Goal: Information Seeking & Learning: Check status

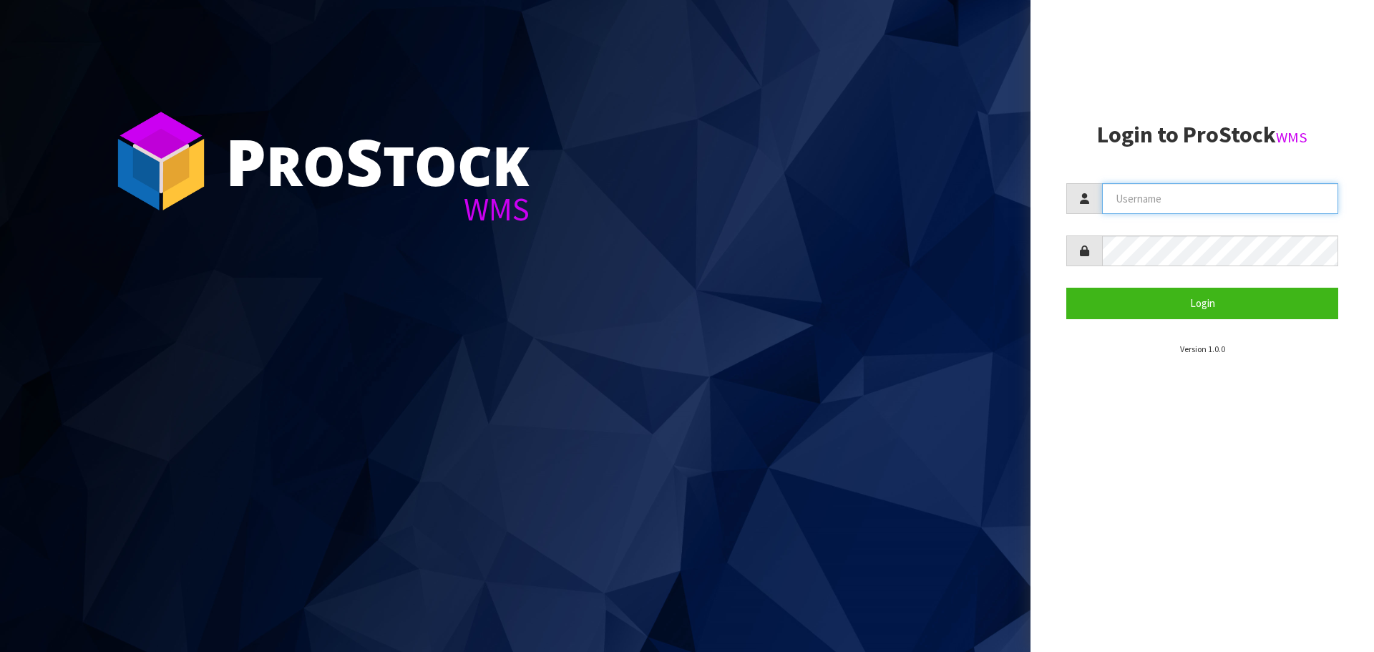
click at [1151, 200] on input "text" at bounding box center [1220, 198] width 236 height 31
type input "PACIFICBIOLOGICS"
click at [1067, 288] on button "Login" at bounding box center [1203, 303] width 272 height 31
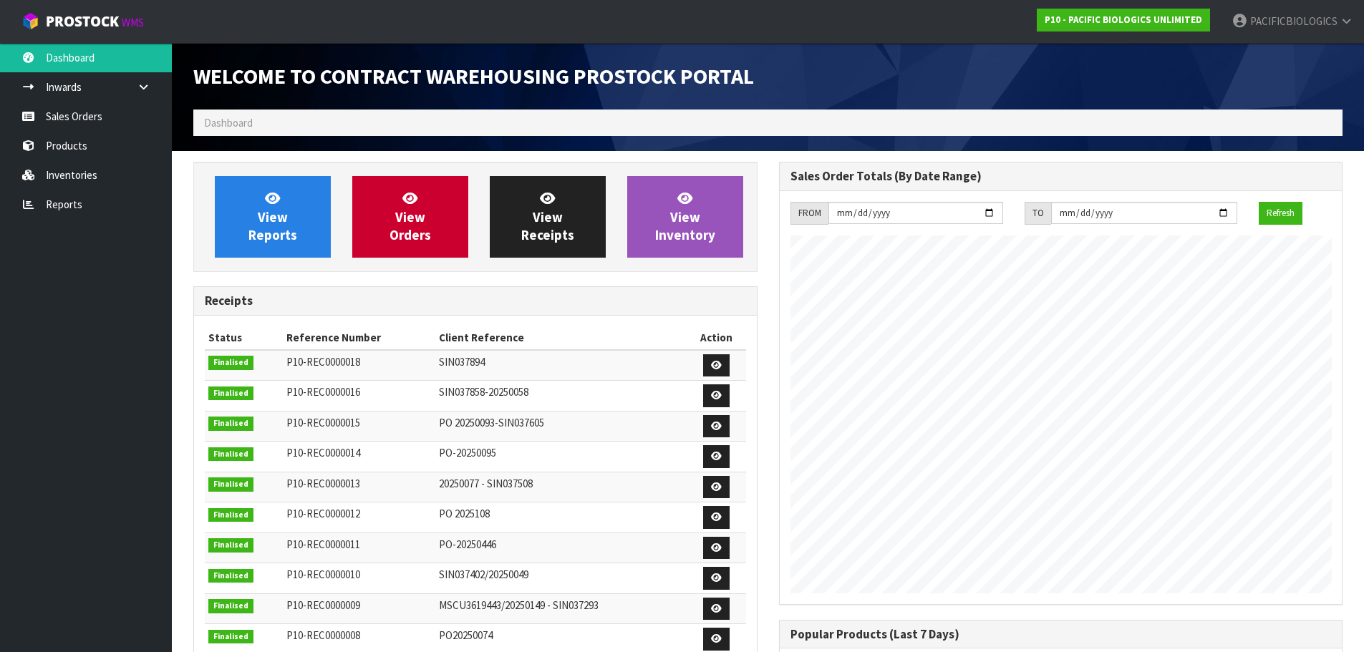
scroll to position [794, 585]
click at [100, 112] on link "Sales Orders" at bounding box center [86, 116] width 172 height 29
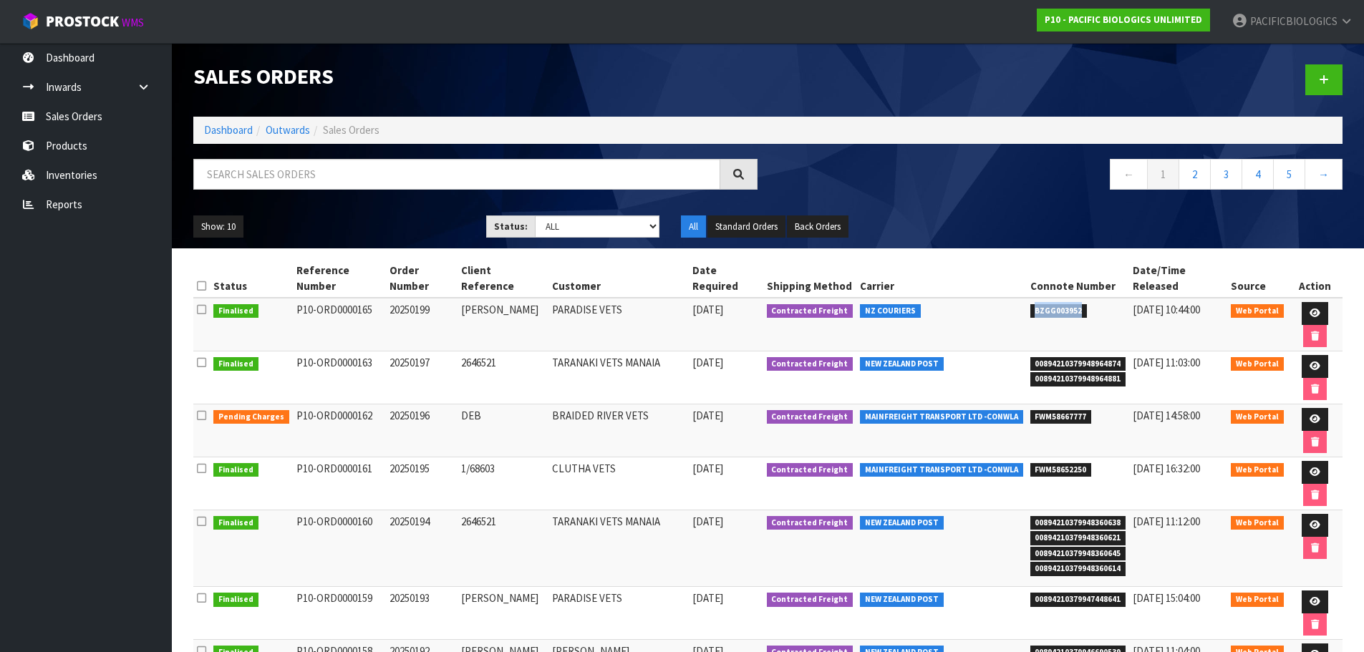
drag, startPoint x: 1073, startPoint y: 295, endPoint x: 1023, endPoint y: 298, distance: 50.2
click at [1026, 298] on td "BZGG003952" at bounding box center [1077, 325] width 103 height 54
drag, startPoint x: 1117, startPoint y: 343, endPoint x: 1028, endPoint y: 325, distance: 90.5
click at [1030, 355] on ul "00894210379948964874 00894210379948964881" at bounding box center [1078, 370] width 96 height 31
copy ul "00894210379948964874 00894210379948964881"
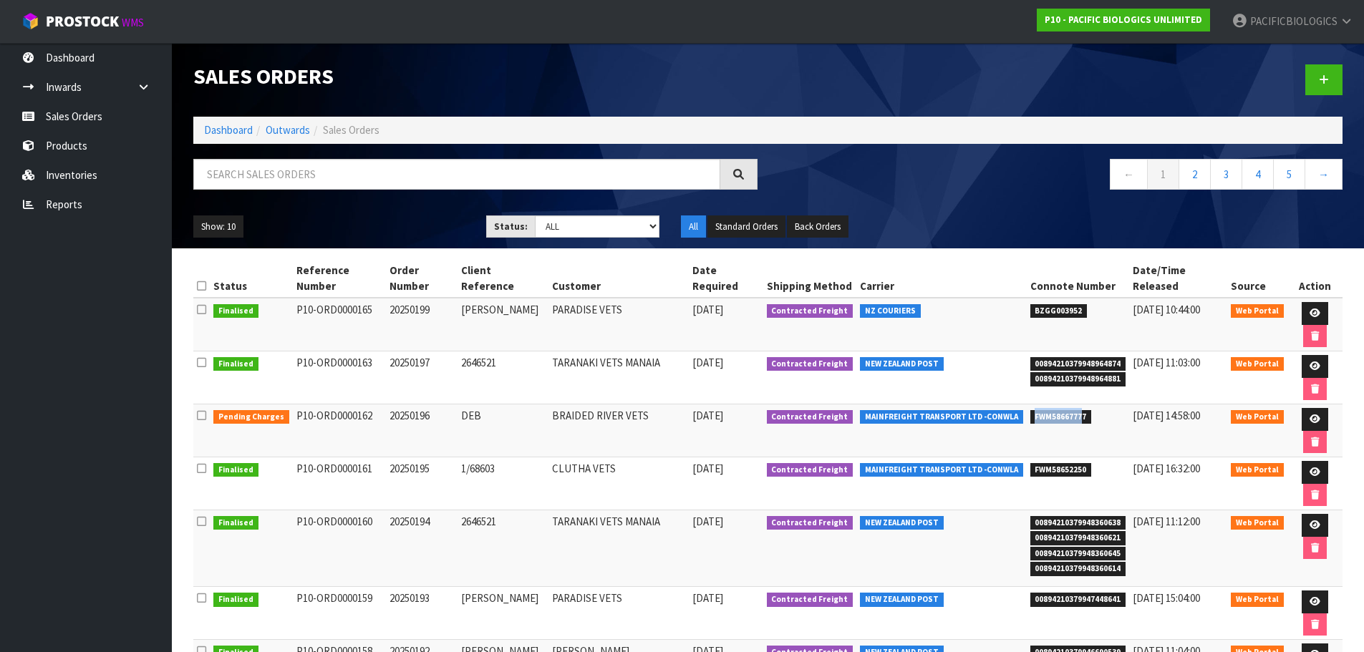
drag, startPoint x: 1078, startPoint y: 374, endPoint x: 1021, endPoint y: 372, distance: 56.6
click at [1026, 404] on td "FWM58667777" at bounding box center [1077, 430] width 103 height 53
drag, startPoint x: 1082, startPoint y: 369, endPoint x: 1026, endPoint y: 373, distance: 55.9
click at [1030, 410] on span "FWM58667777" at bounding box center [1061, 417] width 62 height 14
copy span "FWM58667777"
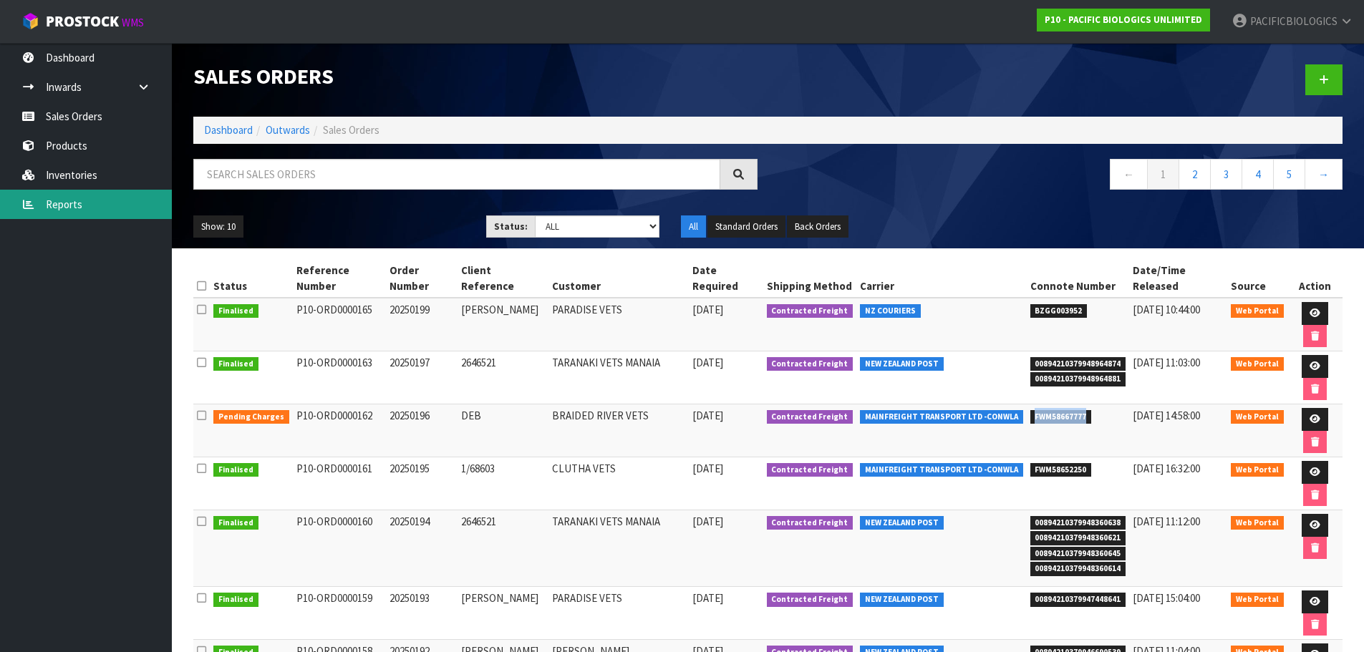
click at [70, 197] on link "Reports" at bounding box center [86, 204] width 172 height 29
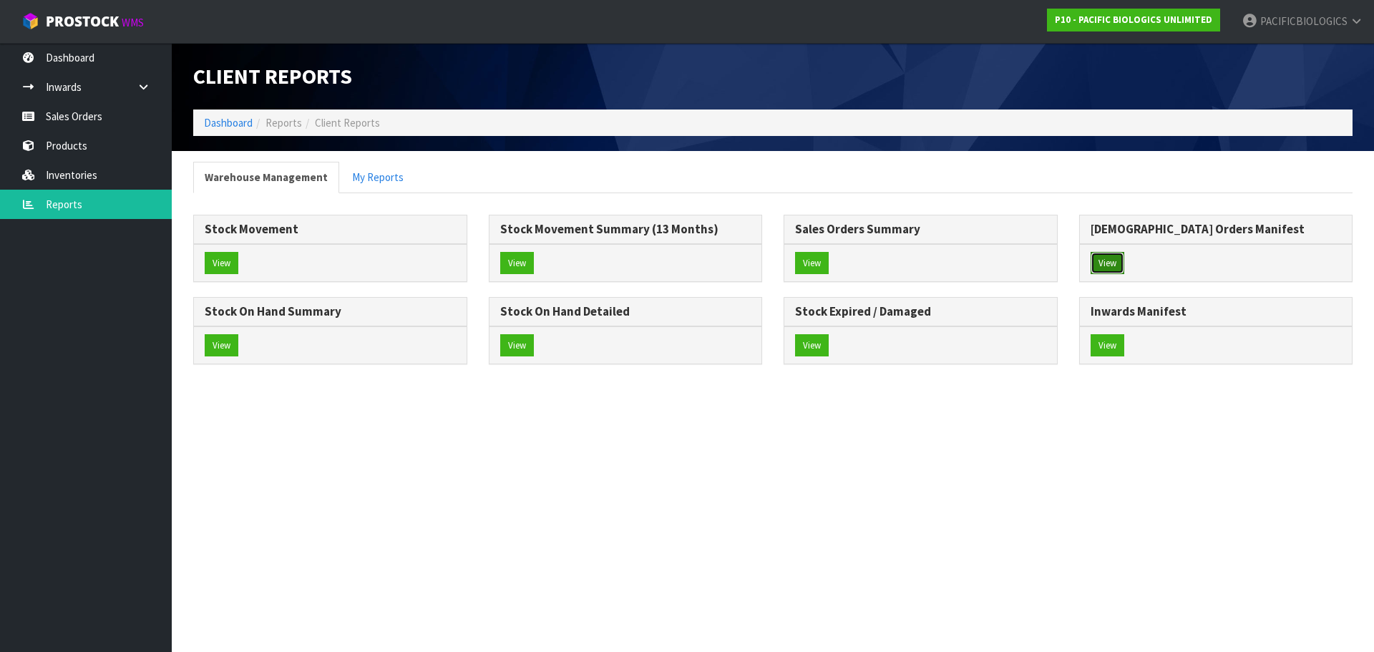
click at [1114, 265] on button "View" at bounding box center [1108, 263] width 34 height 23
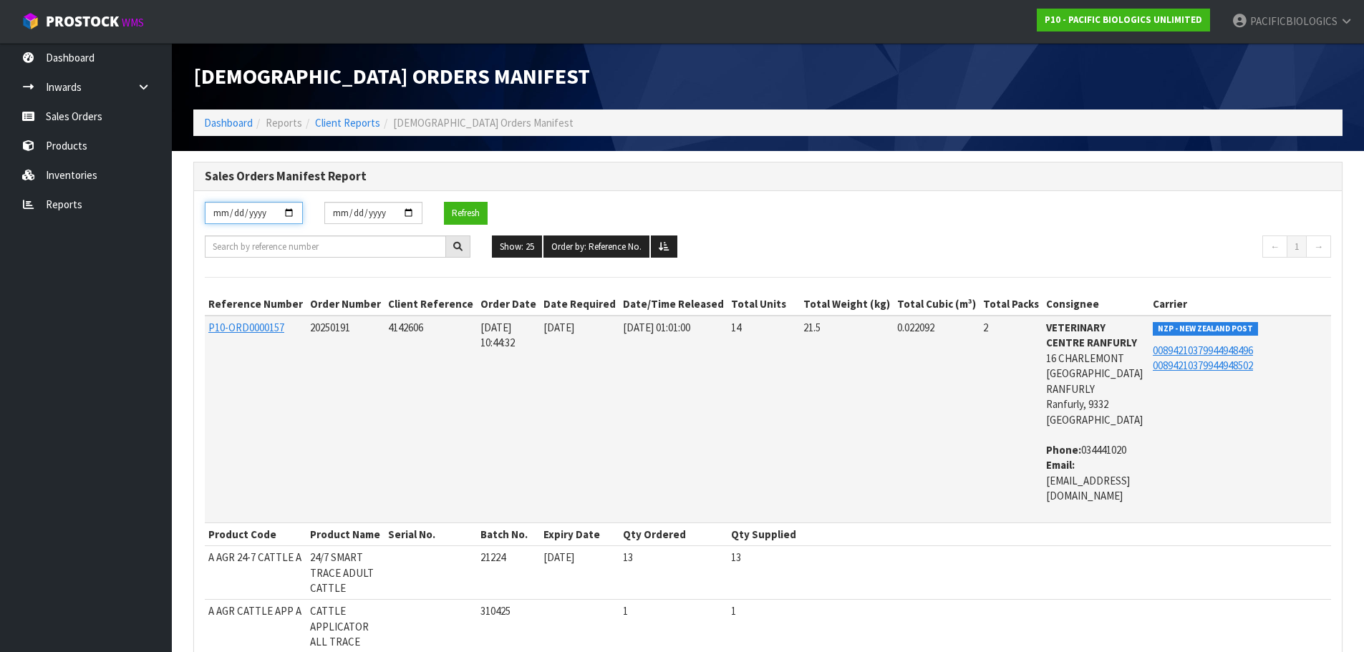
click at [270, 213] on input "[DATE]" at bounding box center [254, 213] width 98 height 22
type input "[DATE]"
click at [471, 205] on button "Refresh" at bounding box center [466, 213] width 44 height 23
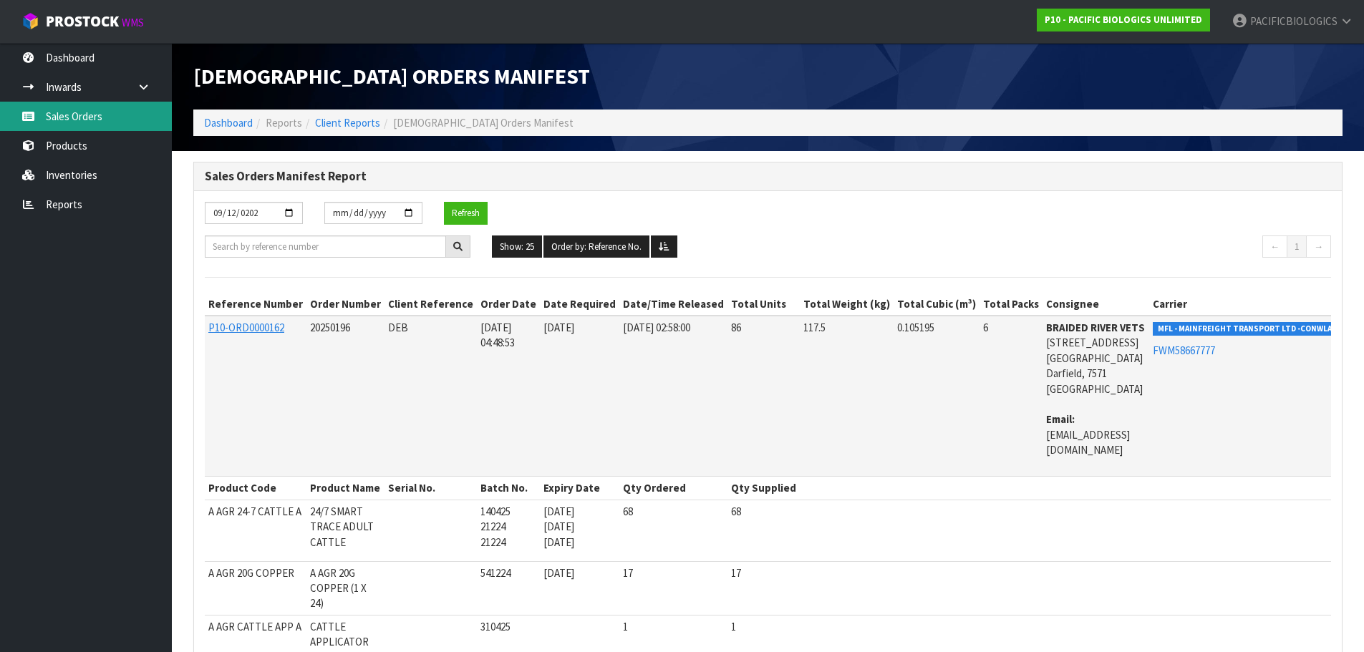
click at [100, 118] on link "Sales Orders" at bounding box center [86, 116] width 172 height 29
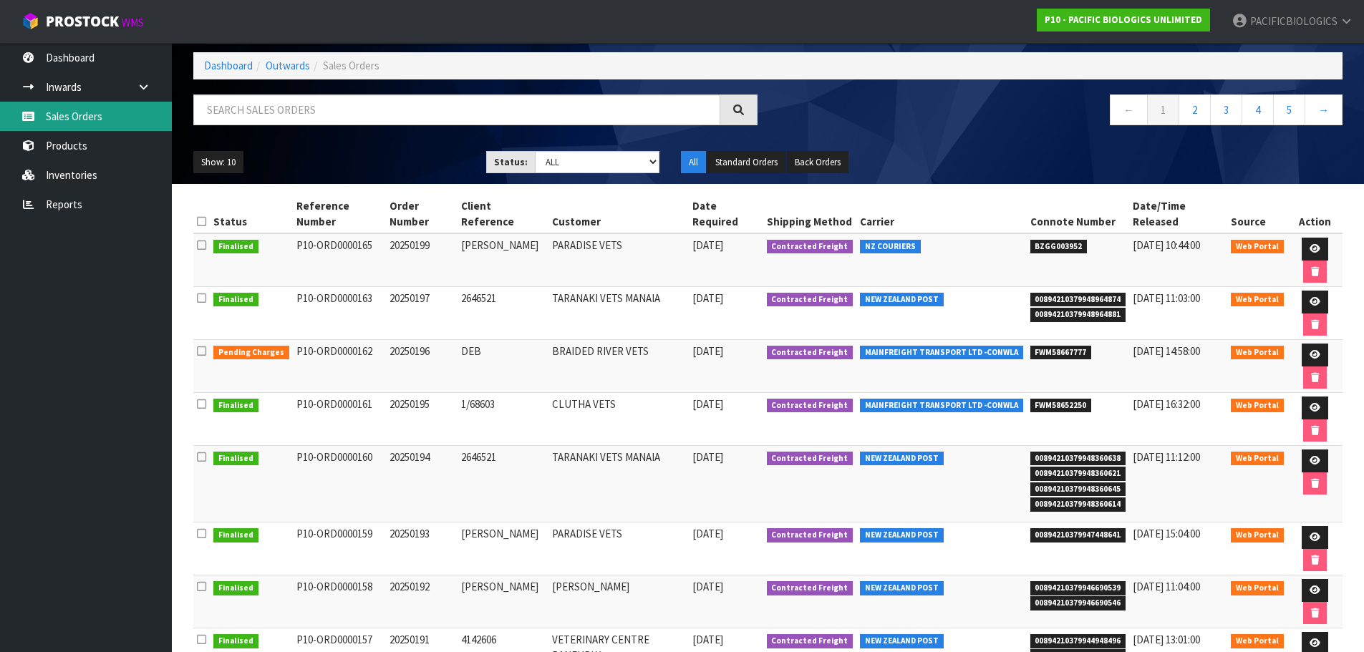
scroll to position [110, 0]
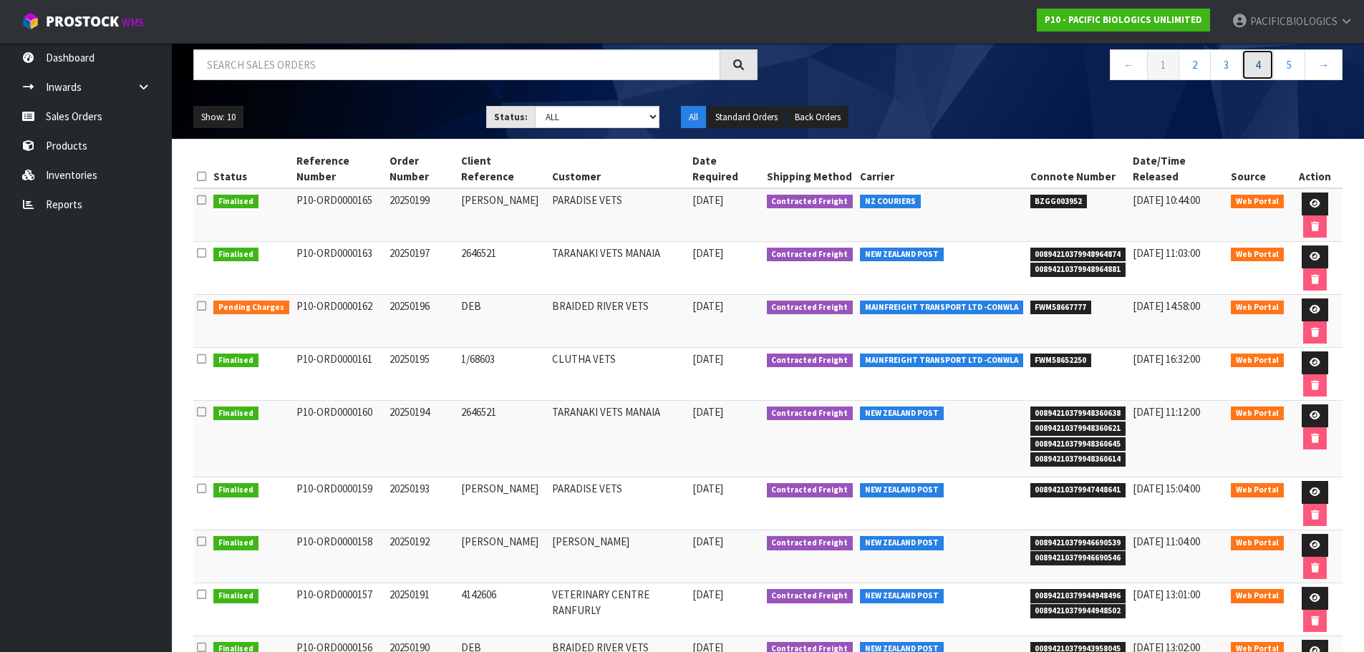
click at [1251, 60] on link "4" at bounding box center [1257, 64] width 32 height 31
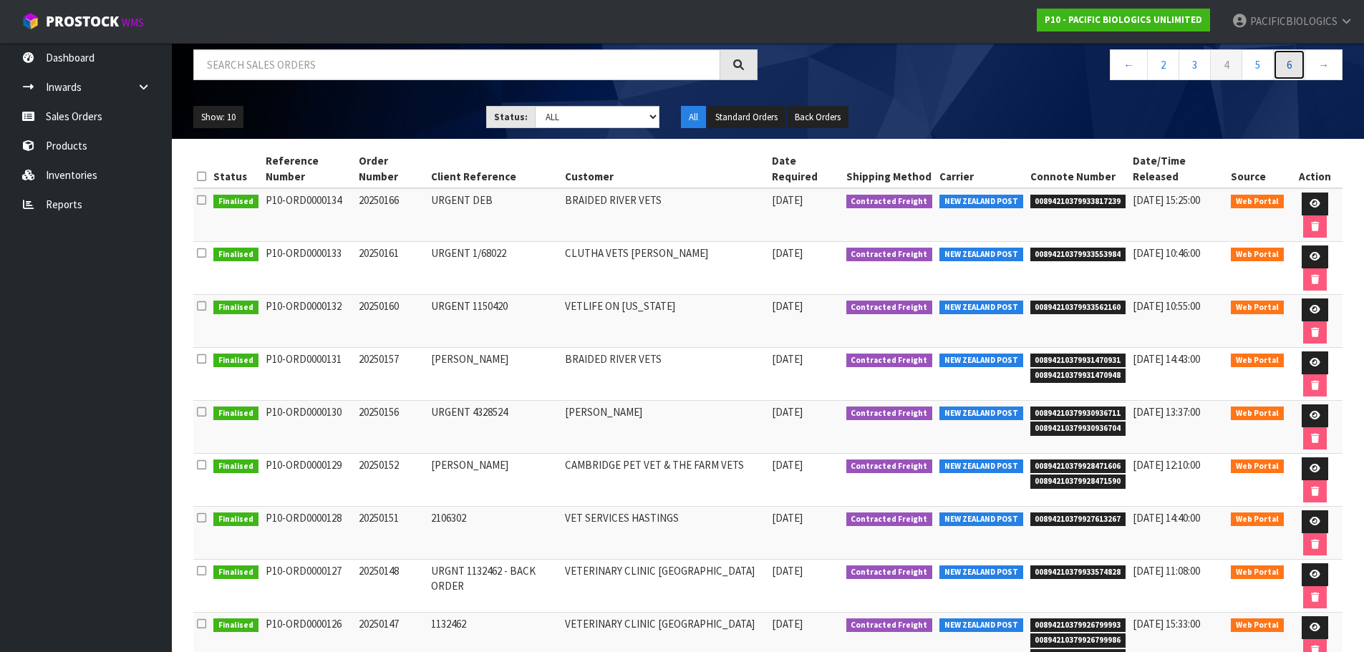
click at [1290, 63] on link "6" at bounding box center [1289, 64] width 32 height 31
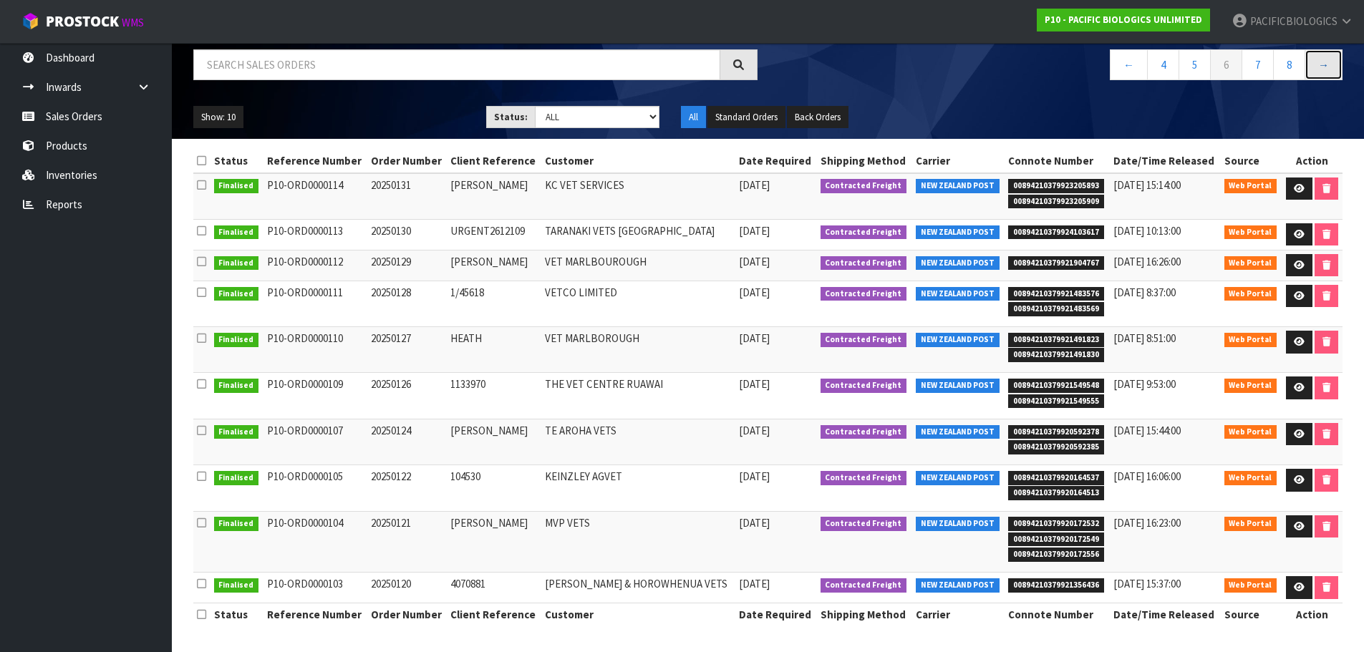
click at [1313, 69] on link "→" at bounding box center [1323, 64] width 38 height 31
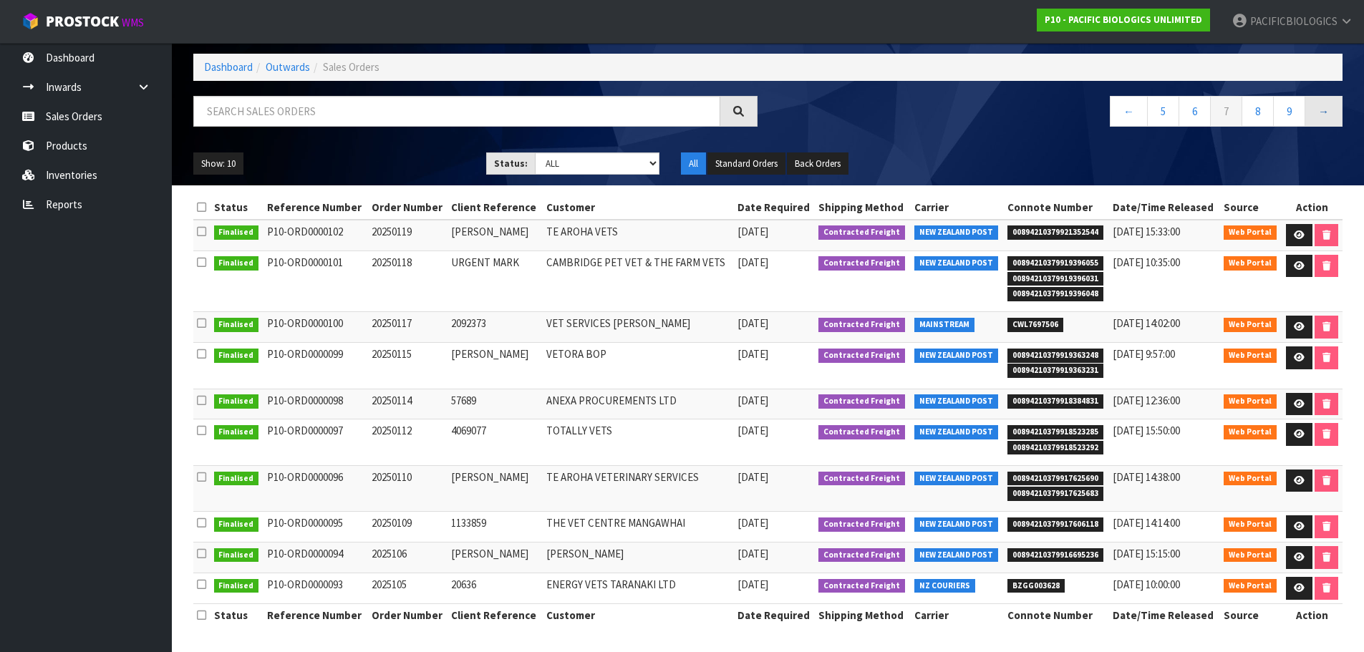
scroll to position [63, 0]
click at [1133, 117] on link "←" at bounding box center [1128, 111] width 38 height 31
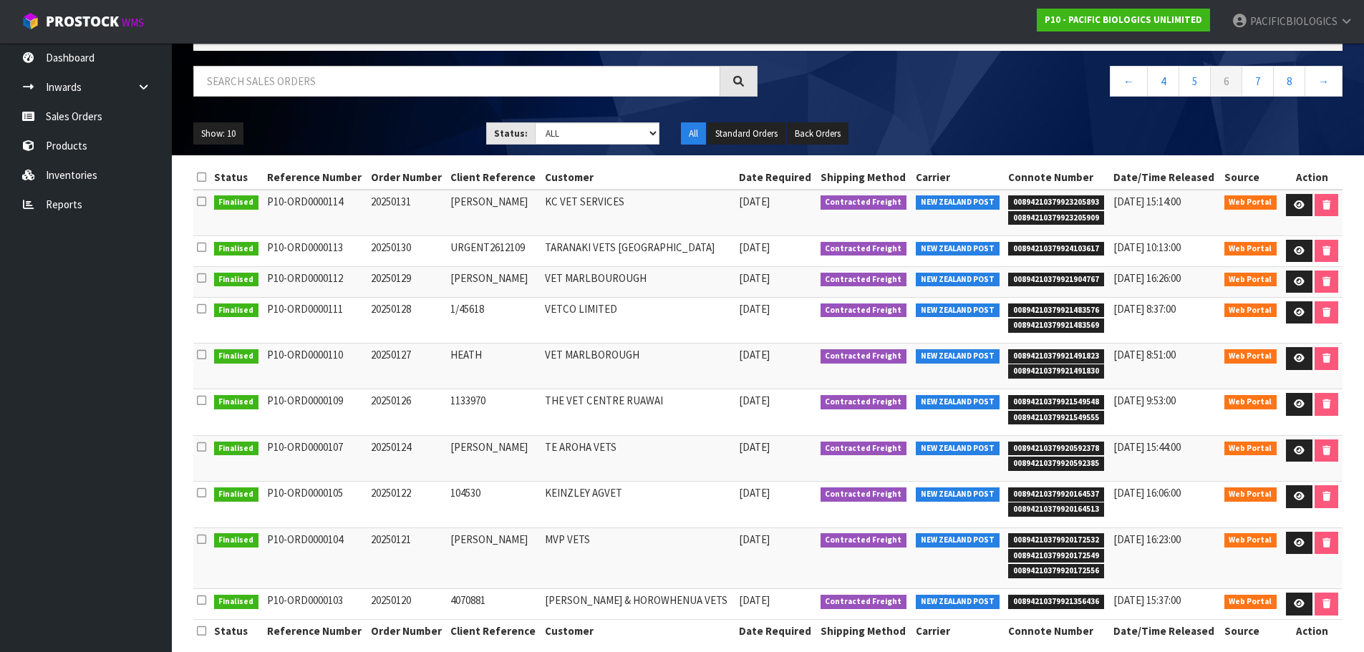
scroll to position [110, 0]
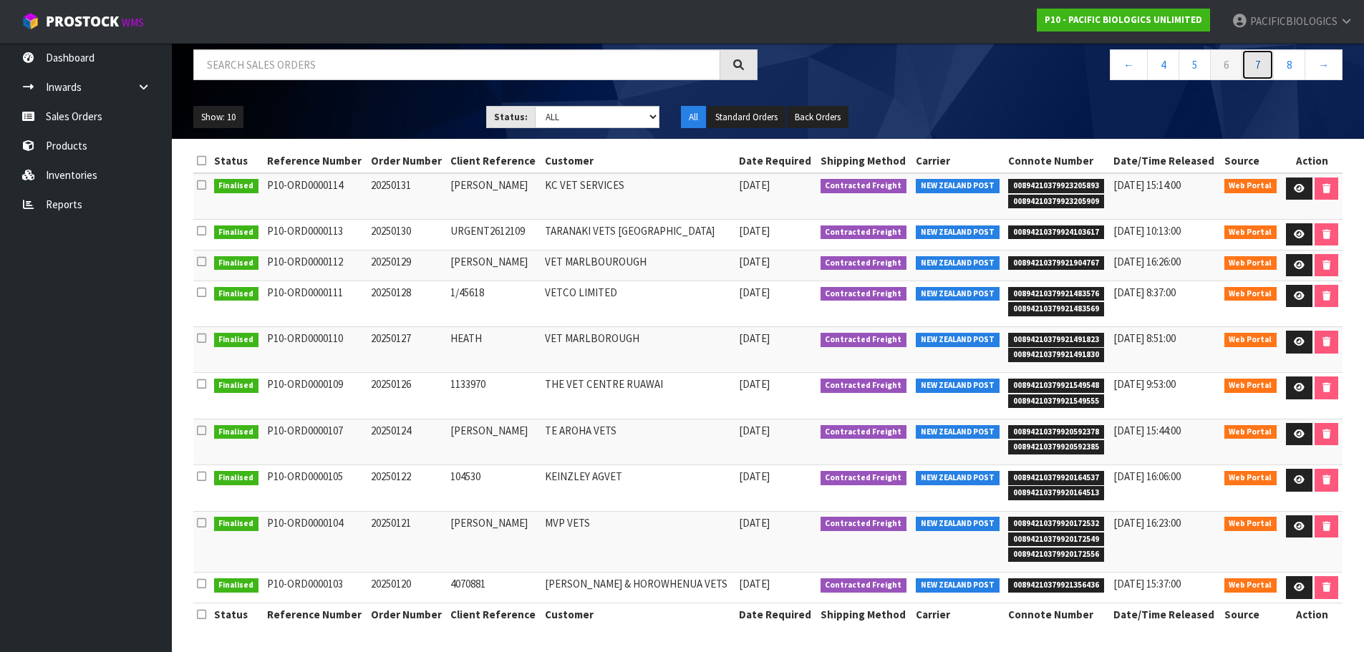
click at [1255, 68] on link "7" at bounding box center [1257, 64] width 32 height 31
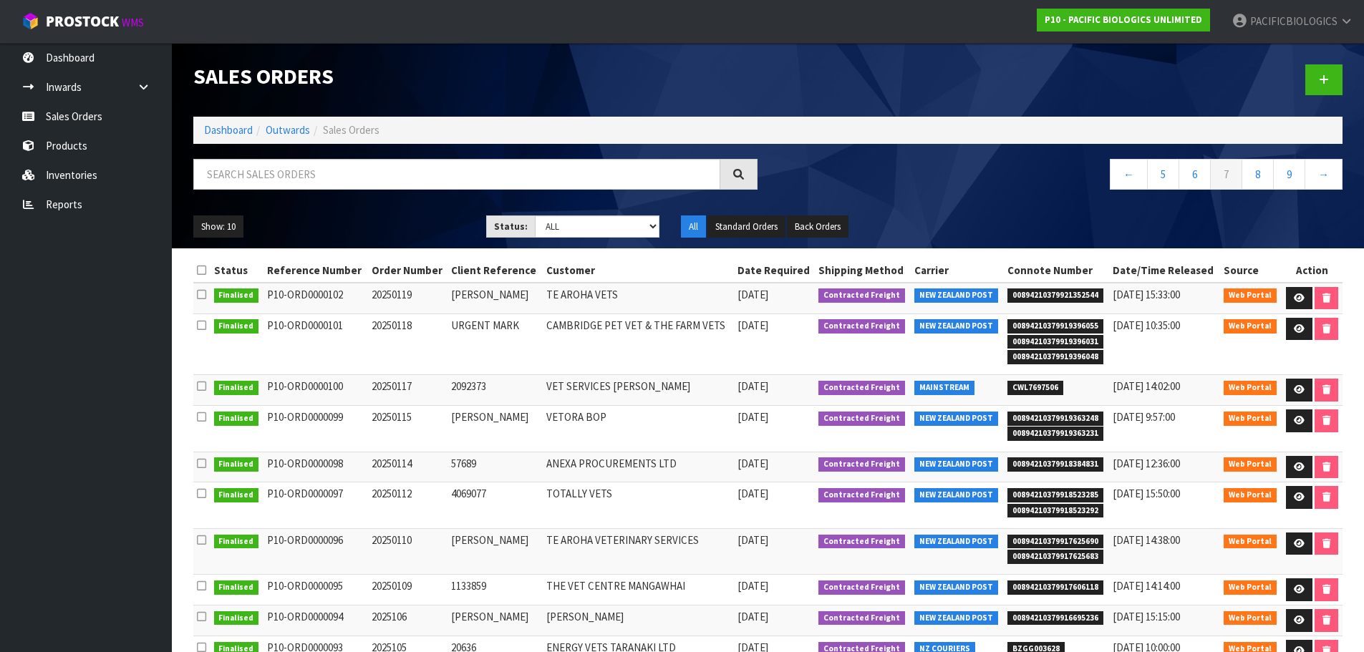
scroll to position [63, 0]
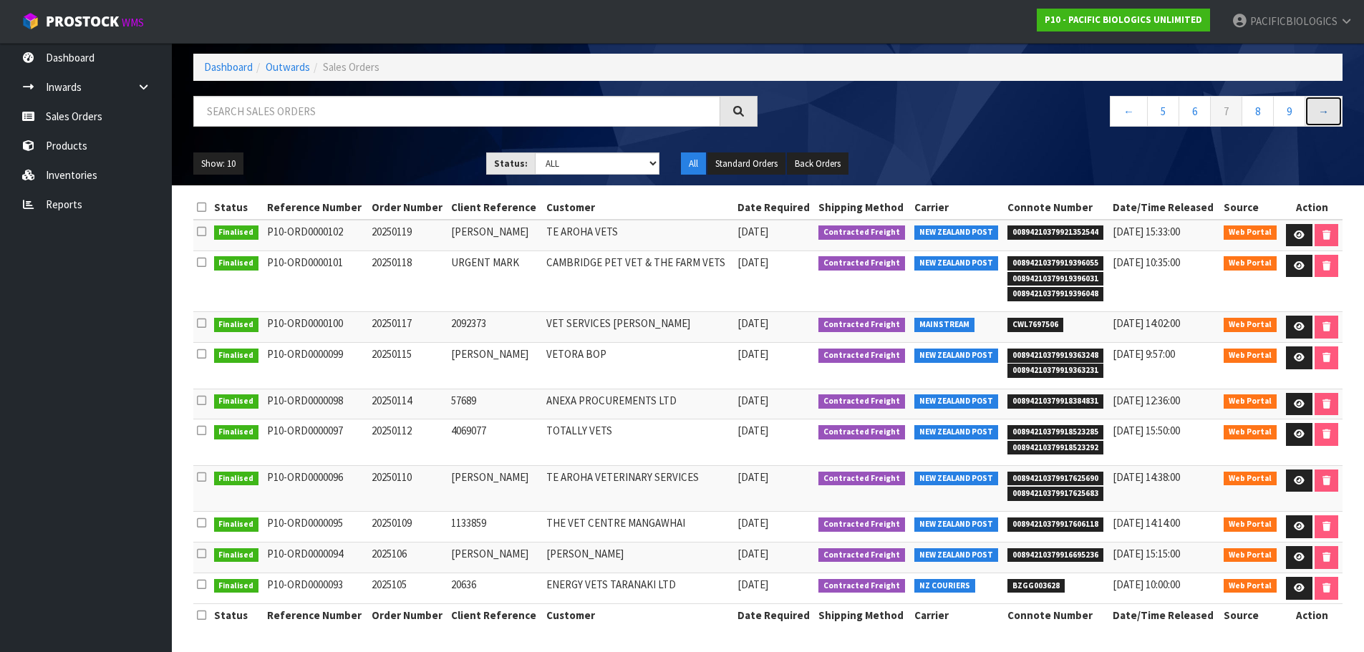
click at [1326, 110] on link "→" at bounding box center [1323, 111] width 38 height 31
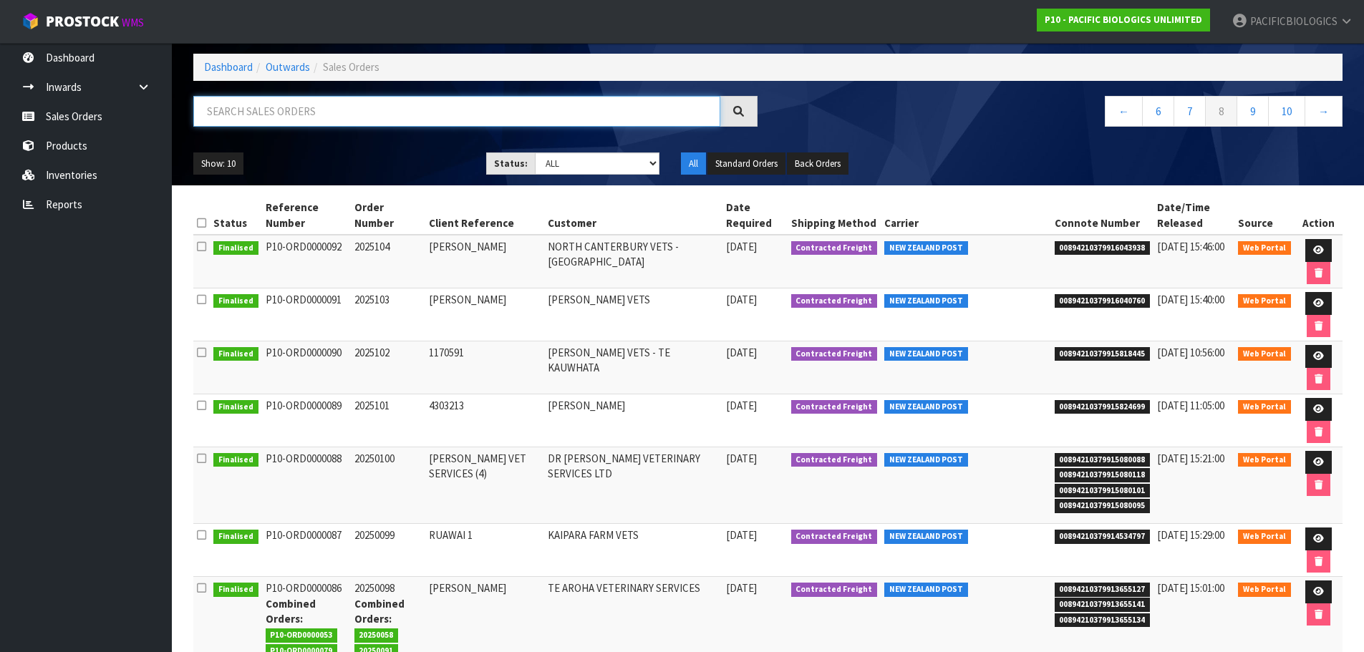
click at [467, 116] on input "text" at bounding box center [456, 111] width 527 height 31
type input "20250113"
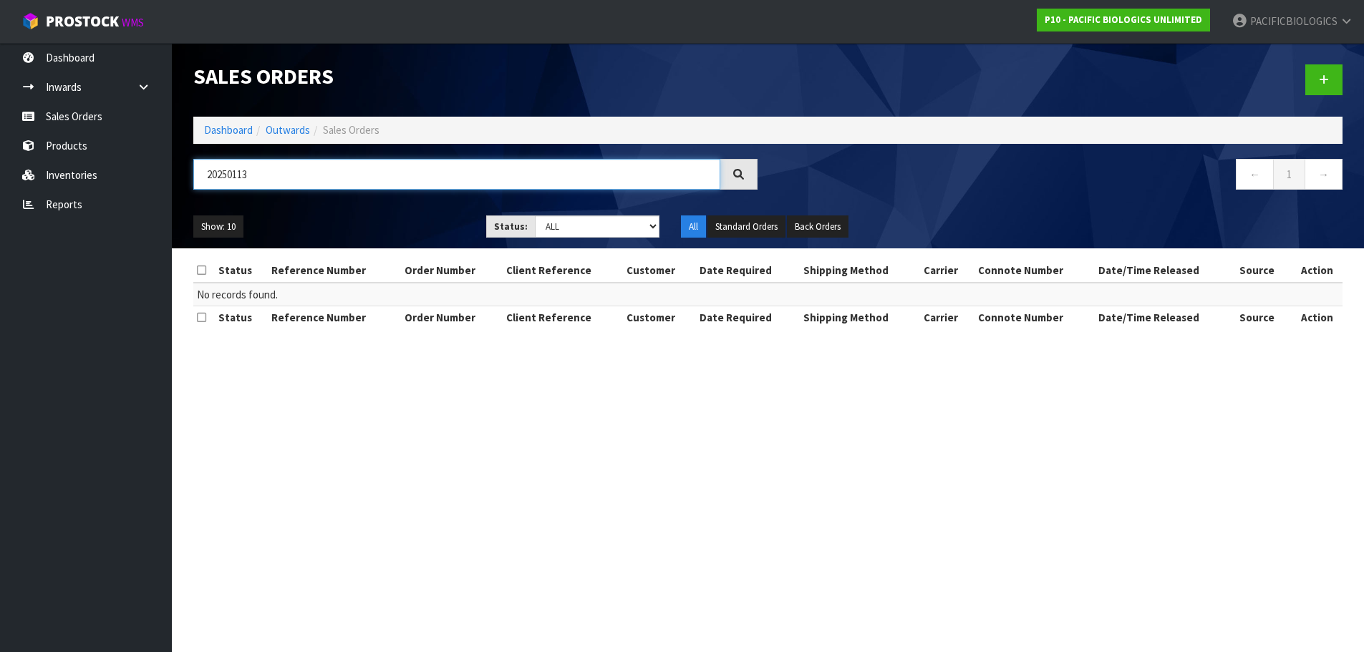
scroll to position [0, 0]
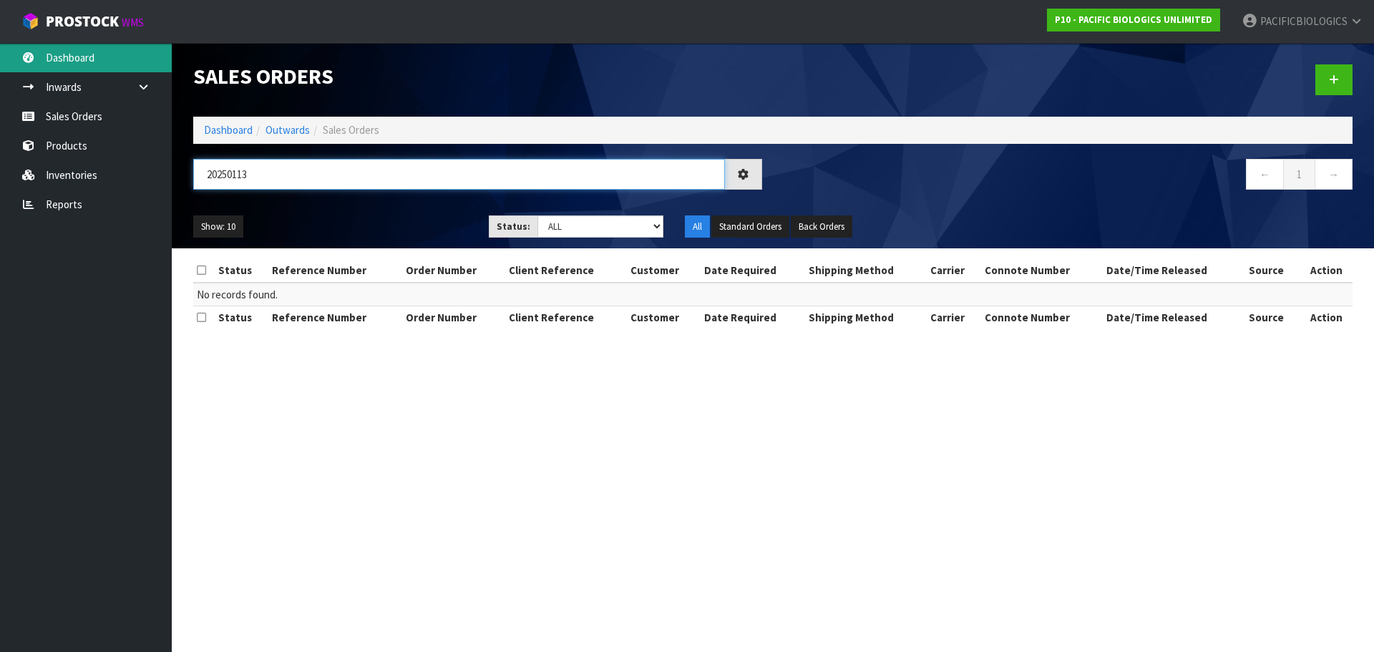
drag, startPoint x: 315, startPoint y: 178, endPoint x: 3, endPoint y: 72, distance: 329.8
click at [0, 72] on body "Toggle navigation ProStock WMS P10 - PACIFIC BIOLOGICS UNLIMITED PACIFICBIOLOGI…" at bounding box center [687, 326] width 1374 height 652
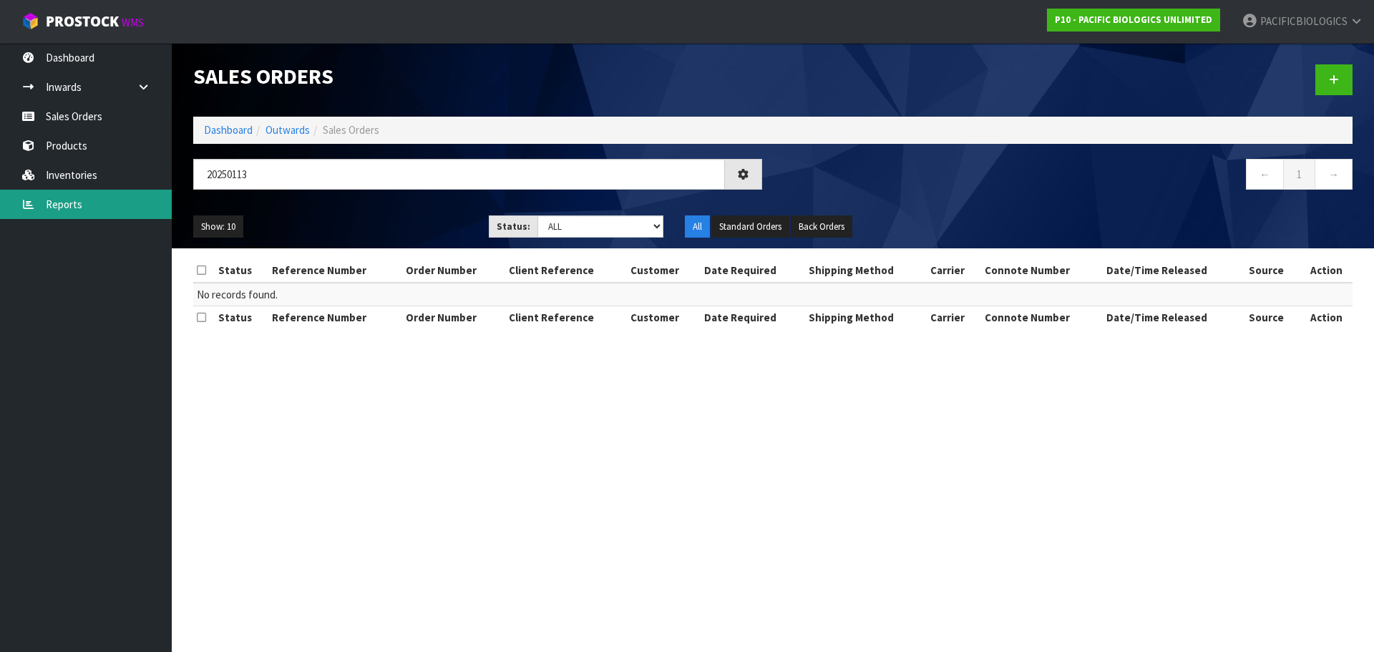
click at [88, 209] on link "Reports" at bounding box center [86, 204] width 172 height 29
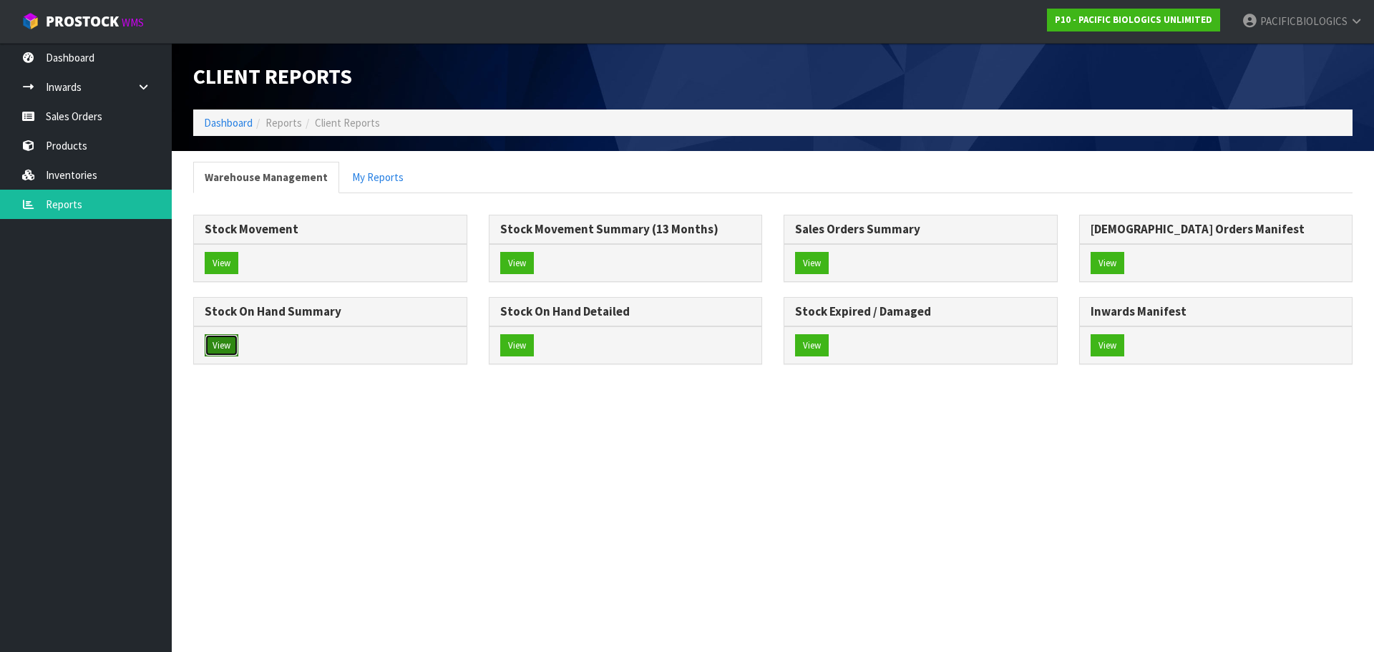
click at [230, 344] on button "View" at bounding box center [222, 345] width 34 height 23
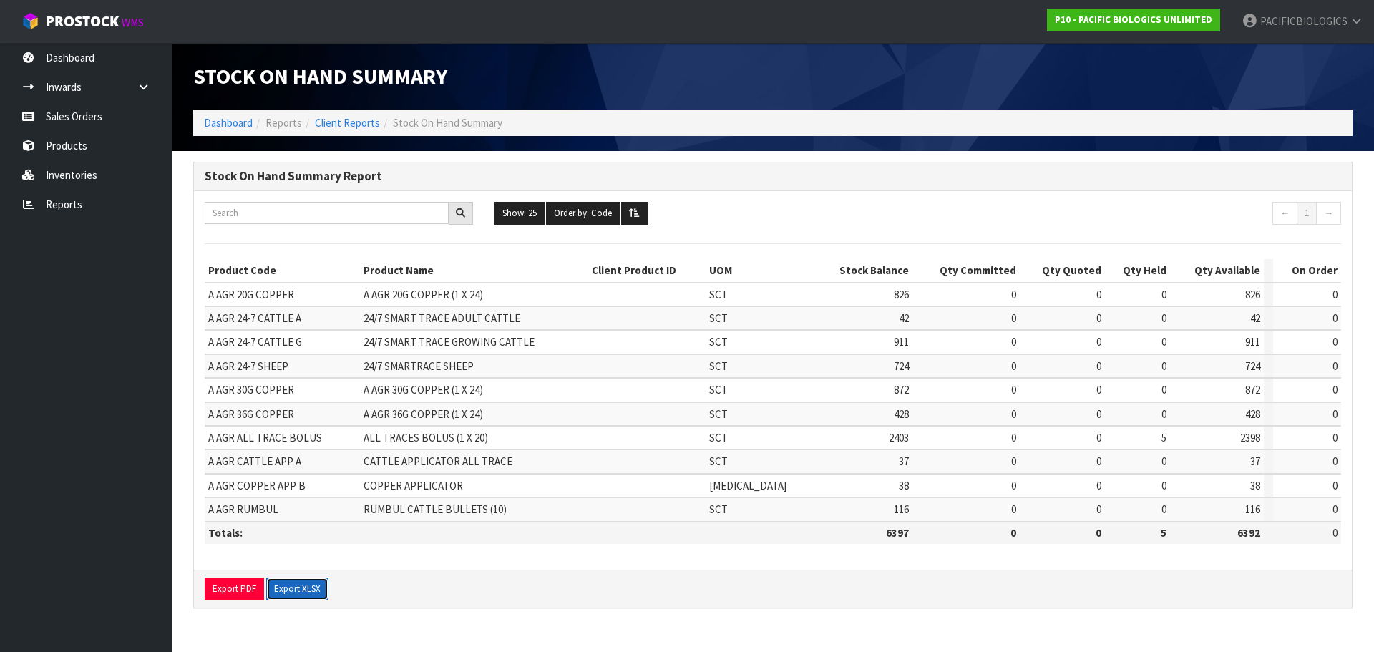
click at [296, 596] on button "Export XLSX" at bounding box center [297, 589] width 62 height 23
click at [99, 125] on link "Sales Orders" at bounding box center [86, 116] width 172 height 29
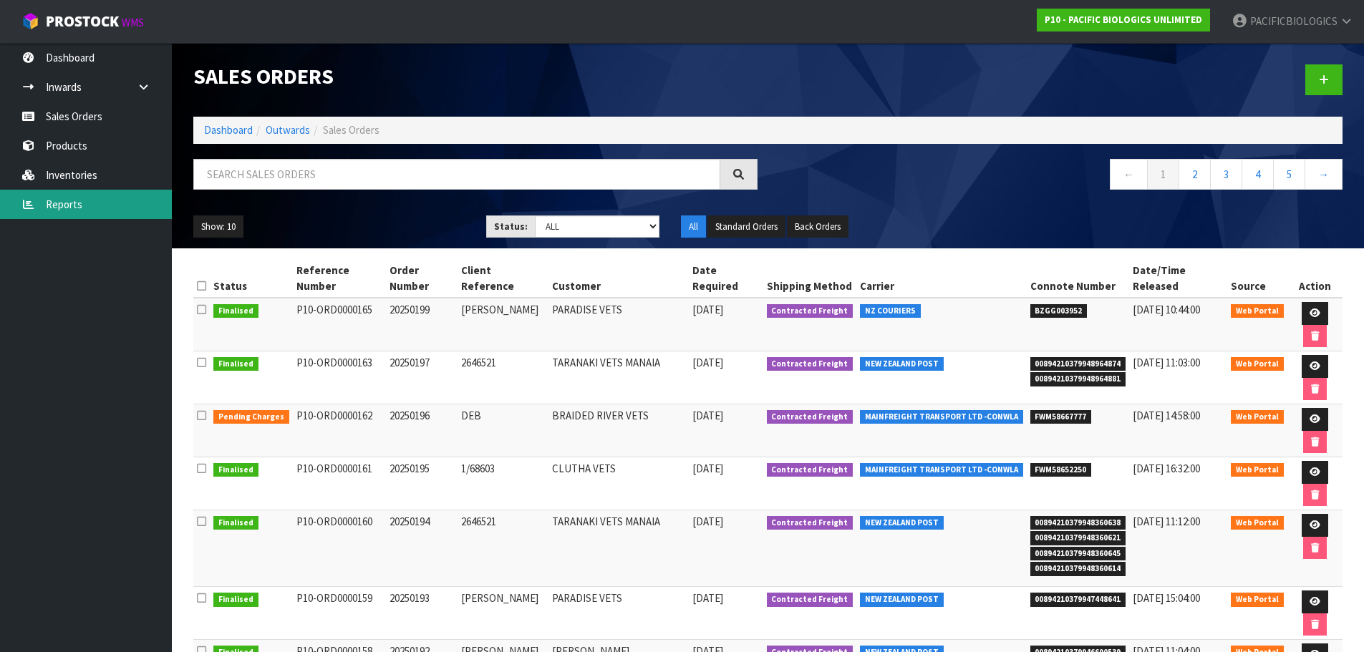
click at [74, 198] on link "Reports" at bounding box center [86, 204] width 172 height 29
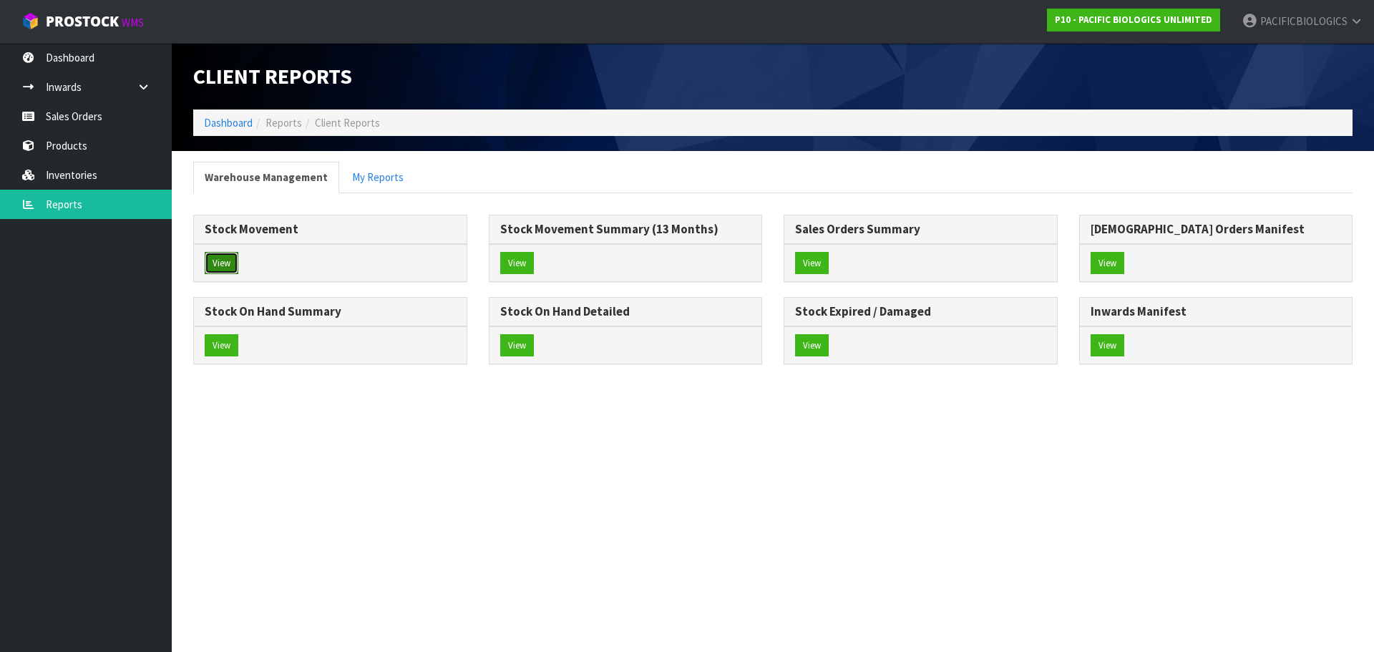
click at [218, 268] on button "View" at bounding box center [222, 263] width 34 height 23
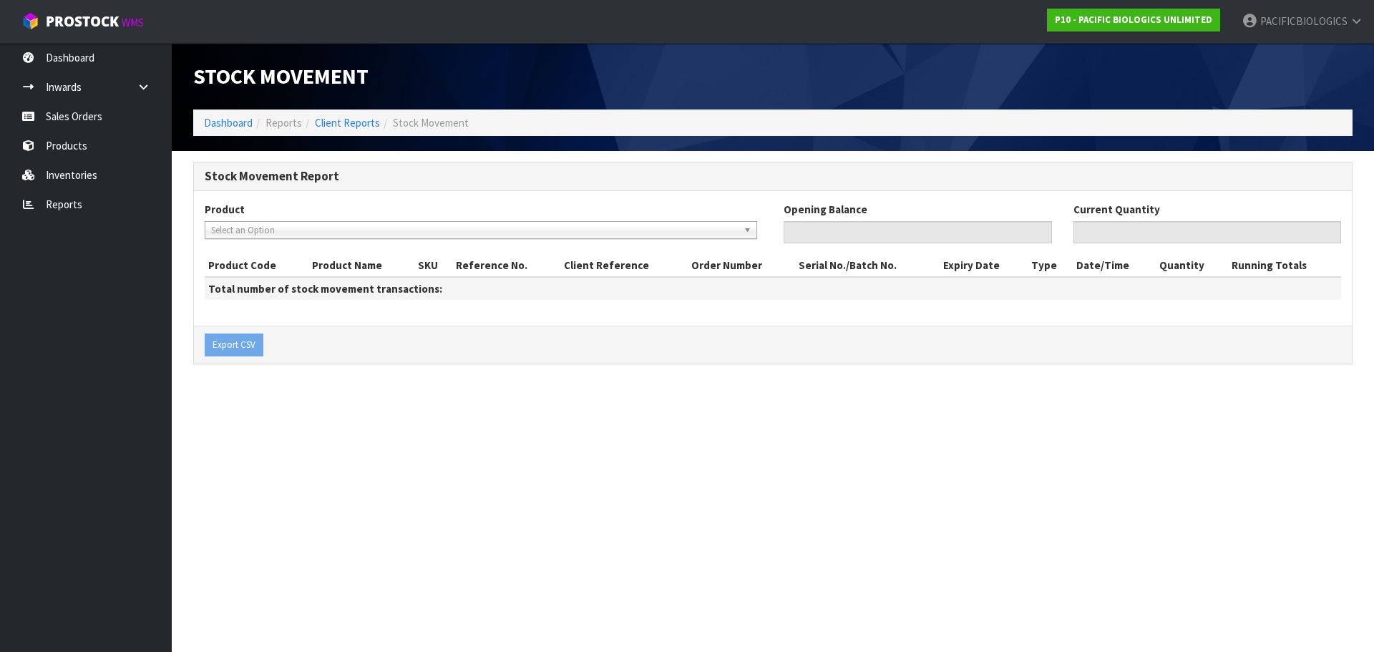
click at [329, 233] on span "Select an Option" at bounding box center [474, 230] width 527 height 17
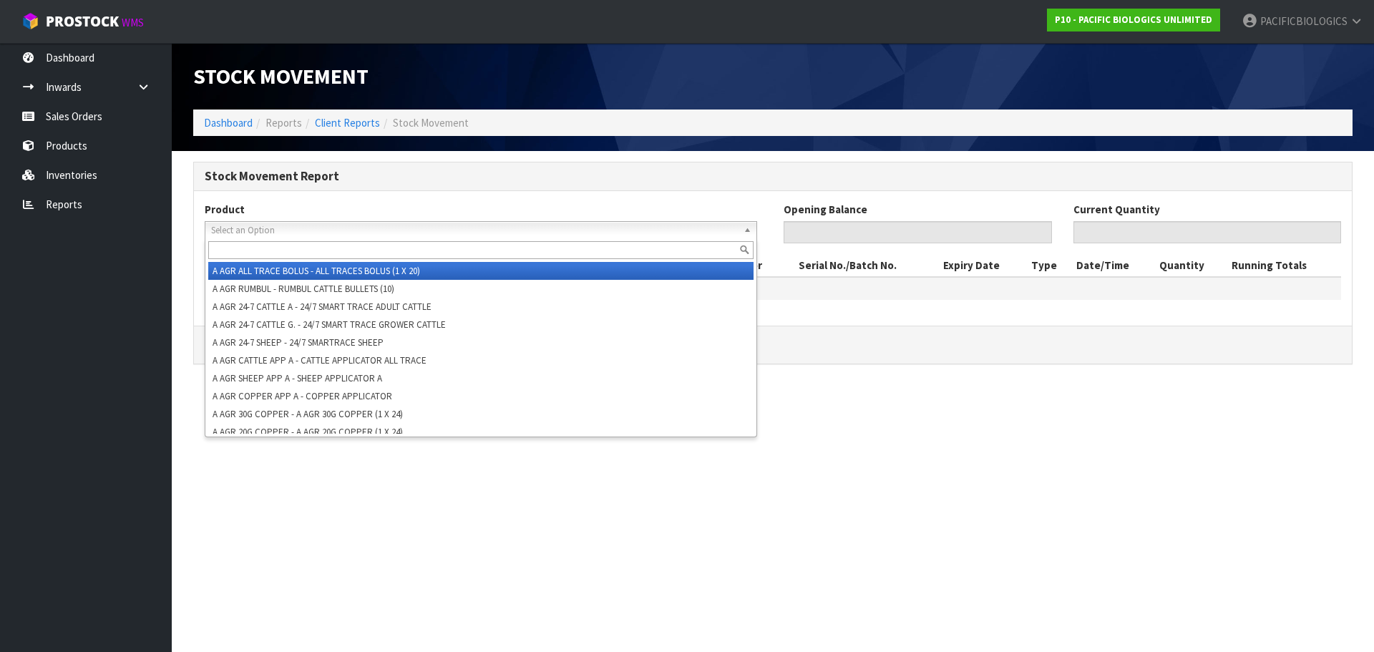
click at [329, 233] on span "Select an Option" at bounding box center [474, 230] width 527 height 17
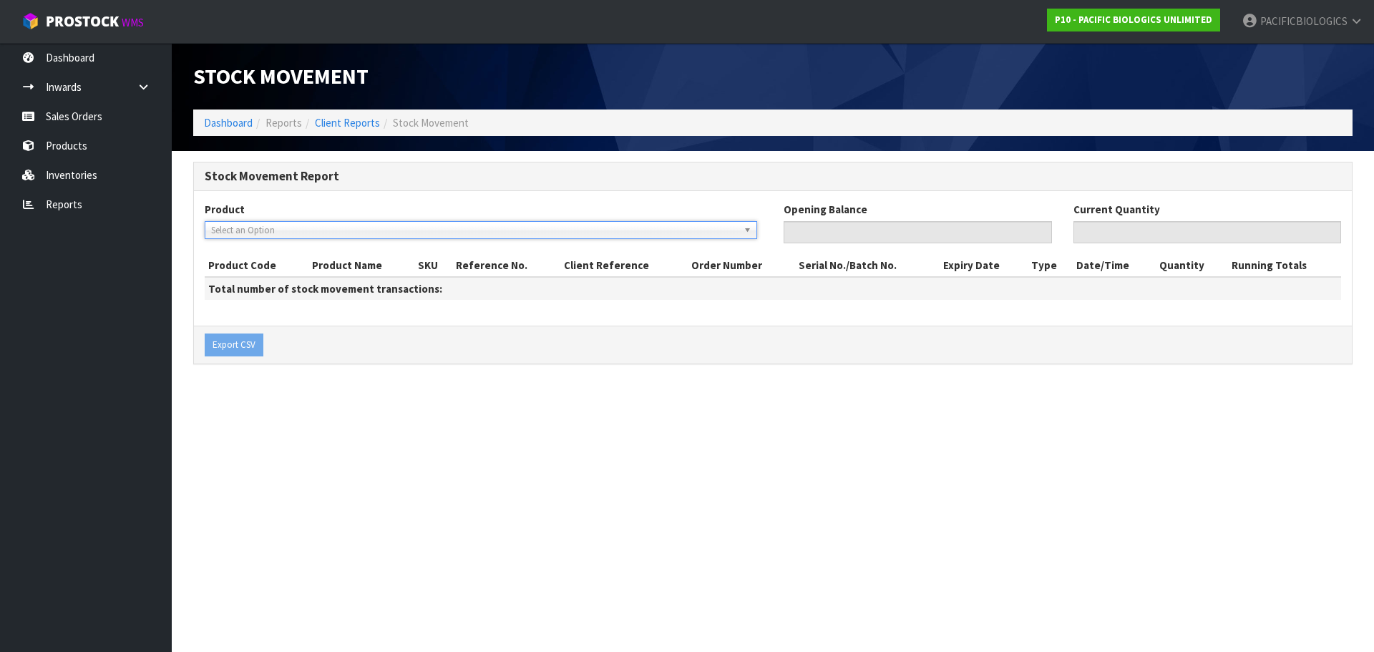
click at [505, 230] on span "Select an Option" at bounding box center [474, 230] width 527 height 17
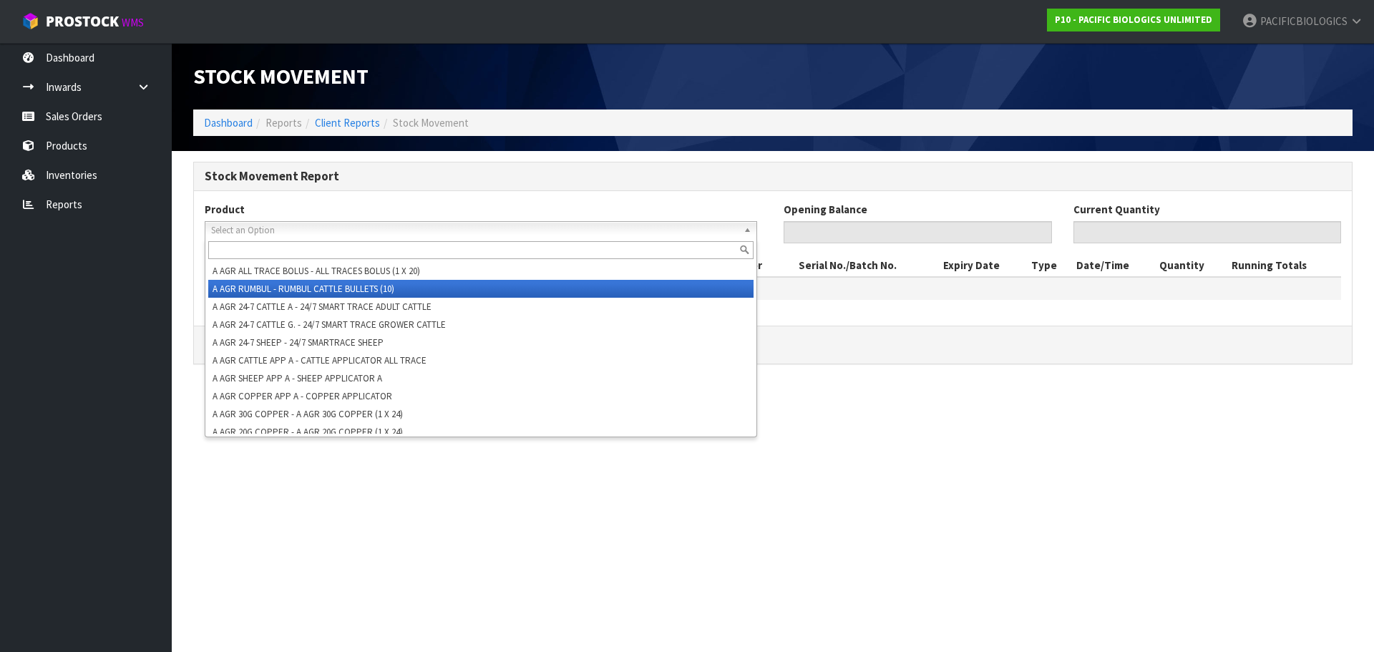
click at [384, 280] on li "A AGR RUMBUL - RUMBUL CATTLE BULLETS (10)" at bounding box center [480, 289] width 545 height 18
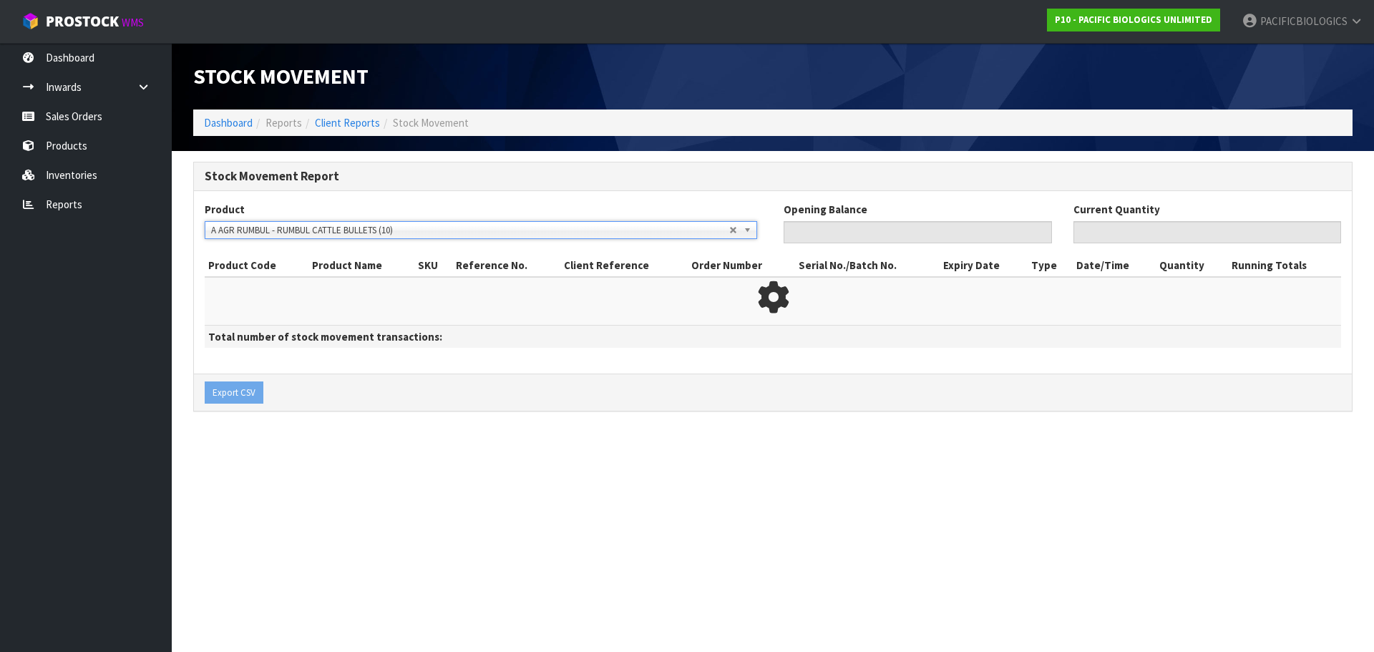
type input "0"
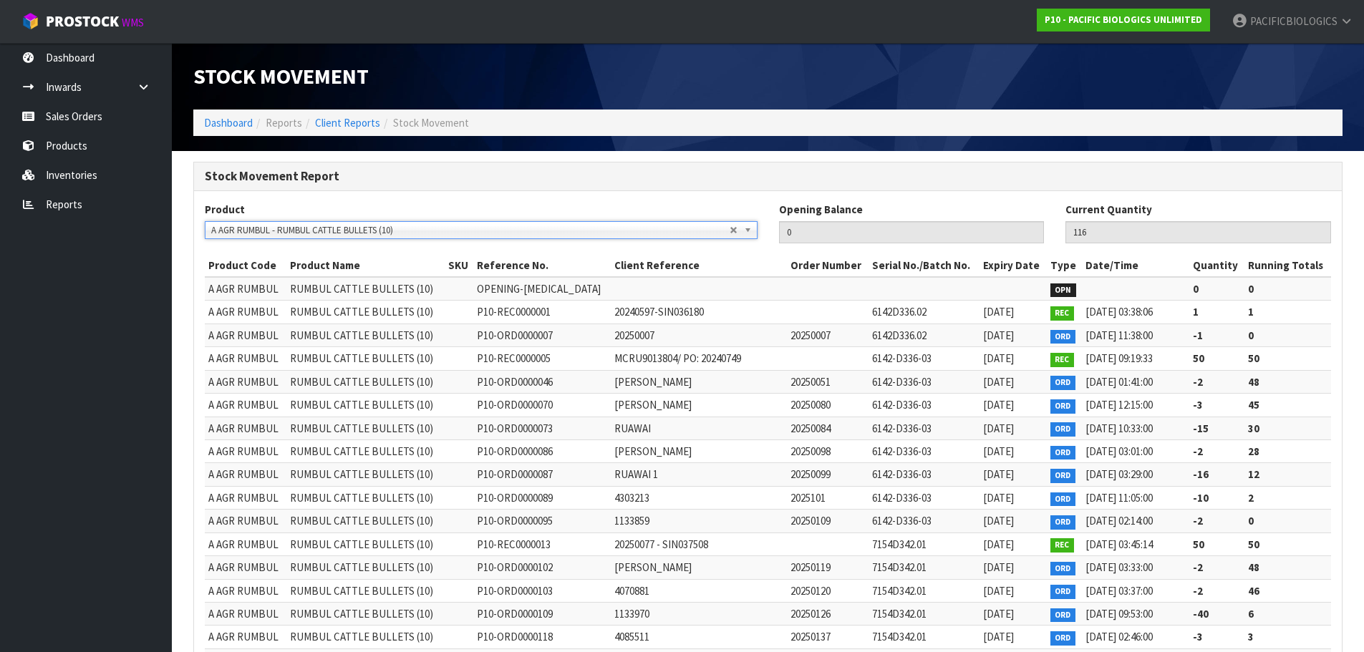
click at [414, 228] on span "A AGR RUMBUL - RUMBUL CATTLE BULLETS (10)" at bounding box center [470, 230] width 518 height 17
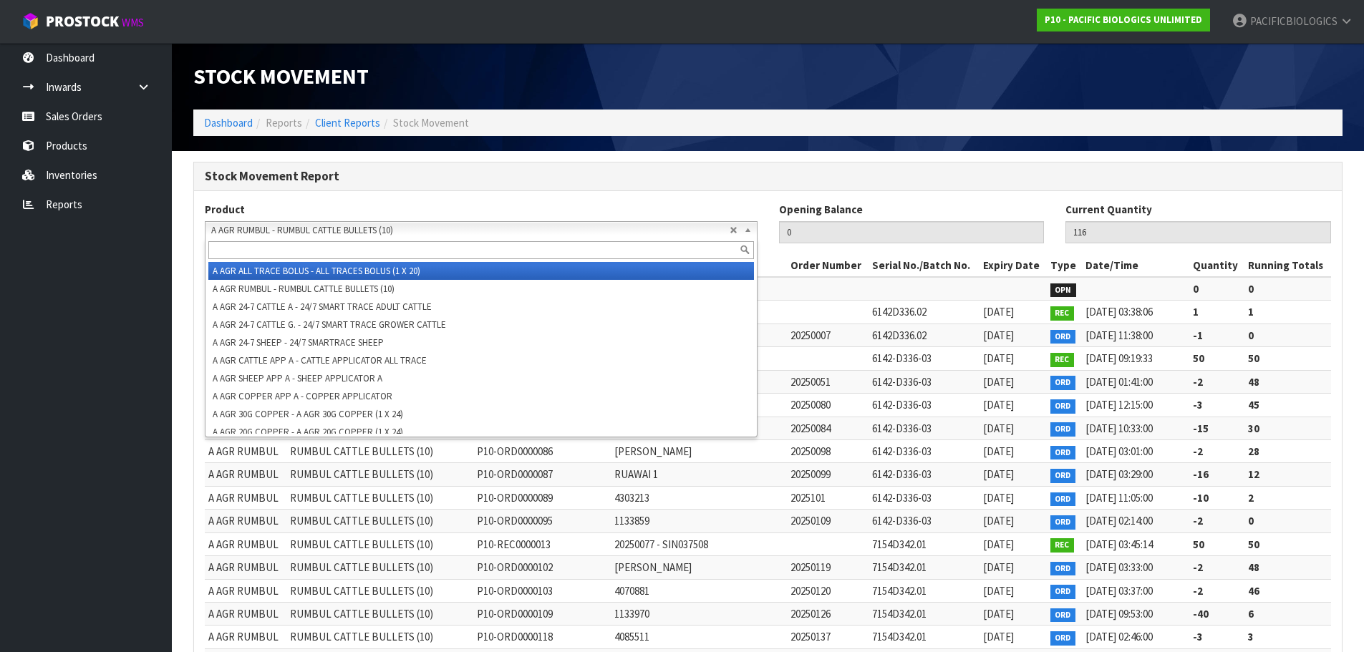
click at [375, 275] on li "A AGR ALL TRACE BOLUS - ALL TRACES BOLUS (1 X 20)" at bounding box center [480, 271] width 545 height 18
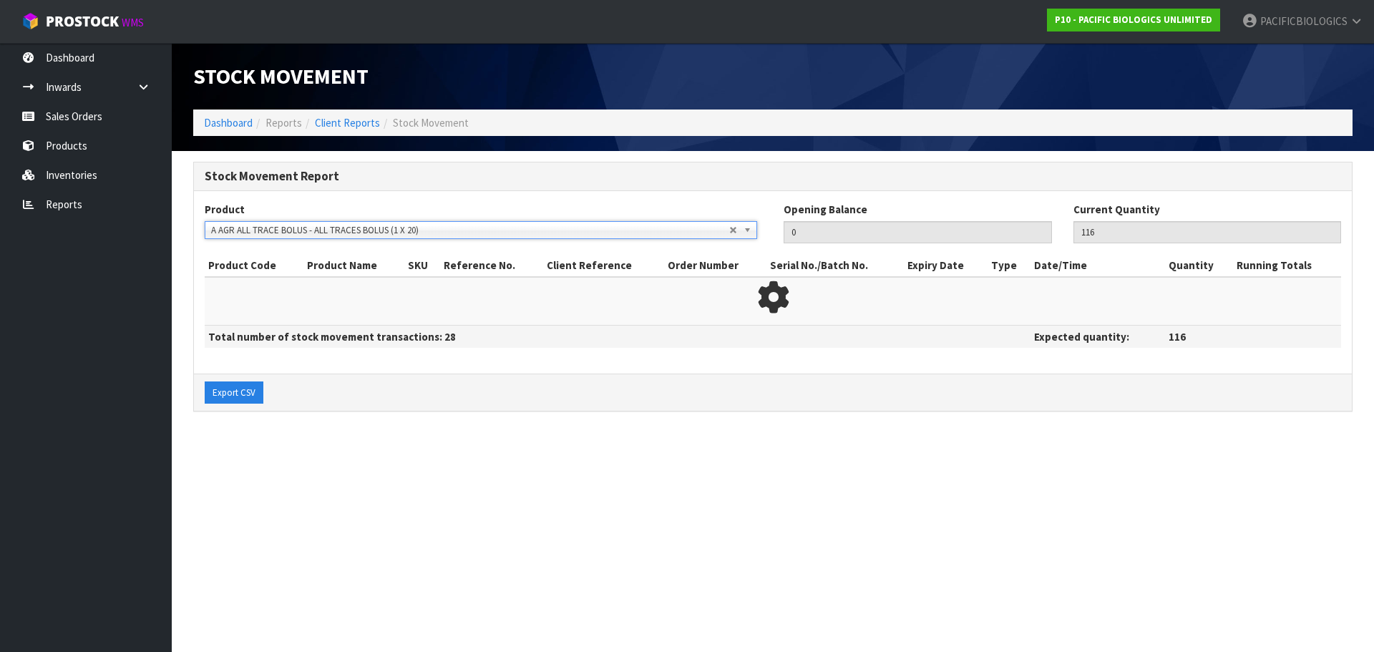
type input "2403"
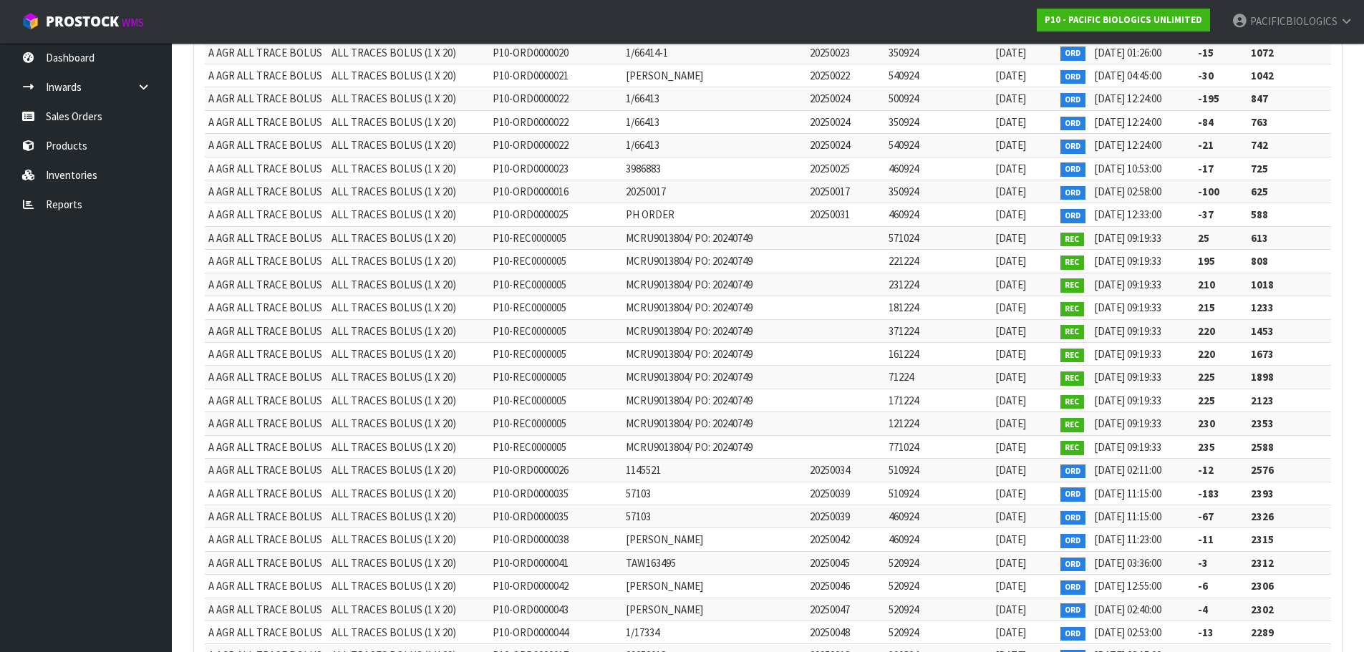
scroll to position [478, 0]
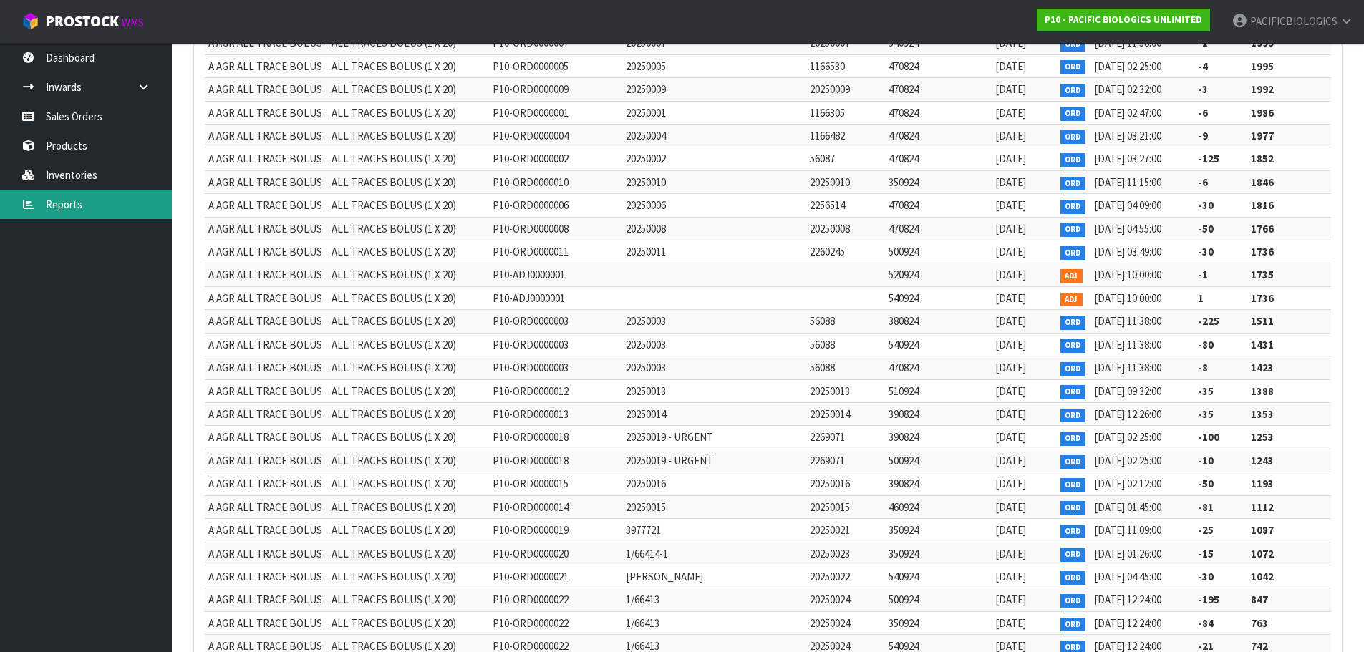
click at [87, 209] on link "Reports" at bounding box center [86, 204] width 172 height 29
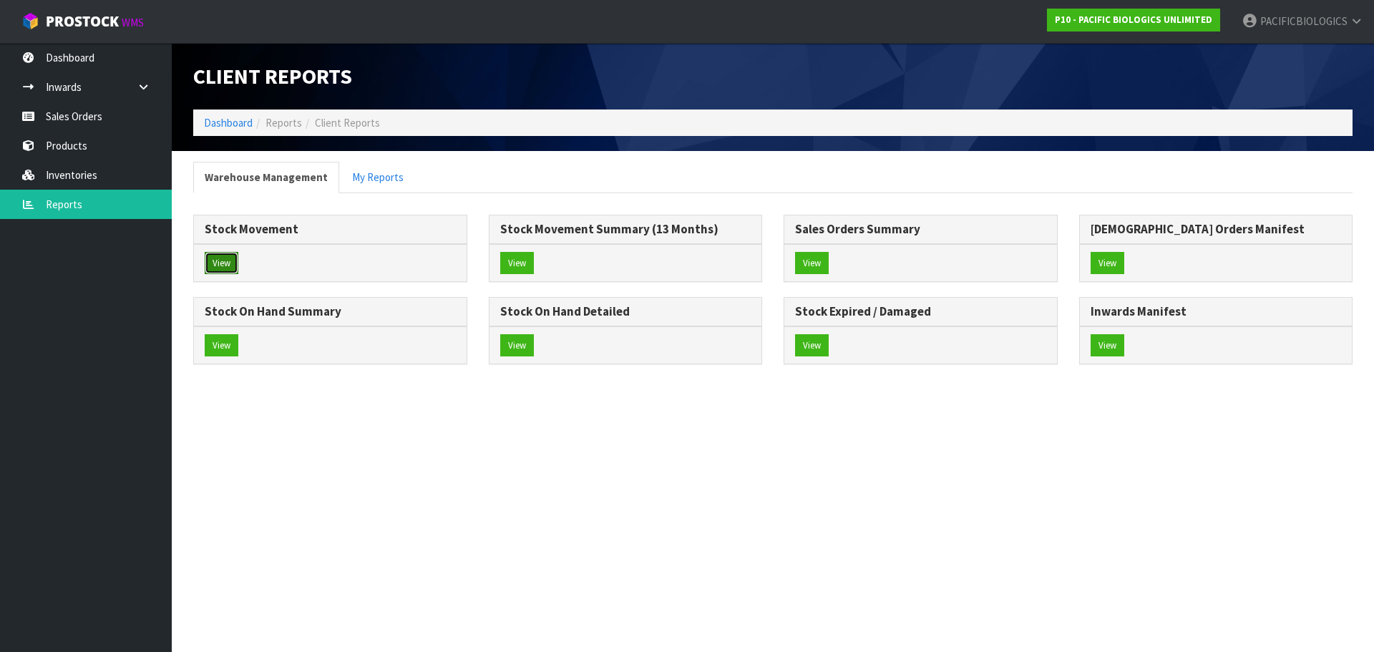
click at [223, 263] on button "View" at bounding box center [222, 263] width 34 height 23
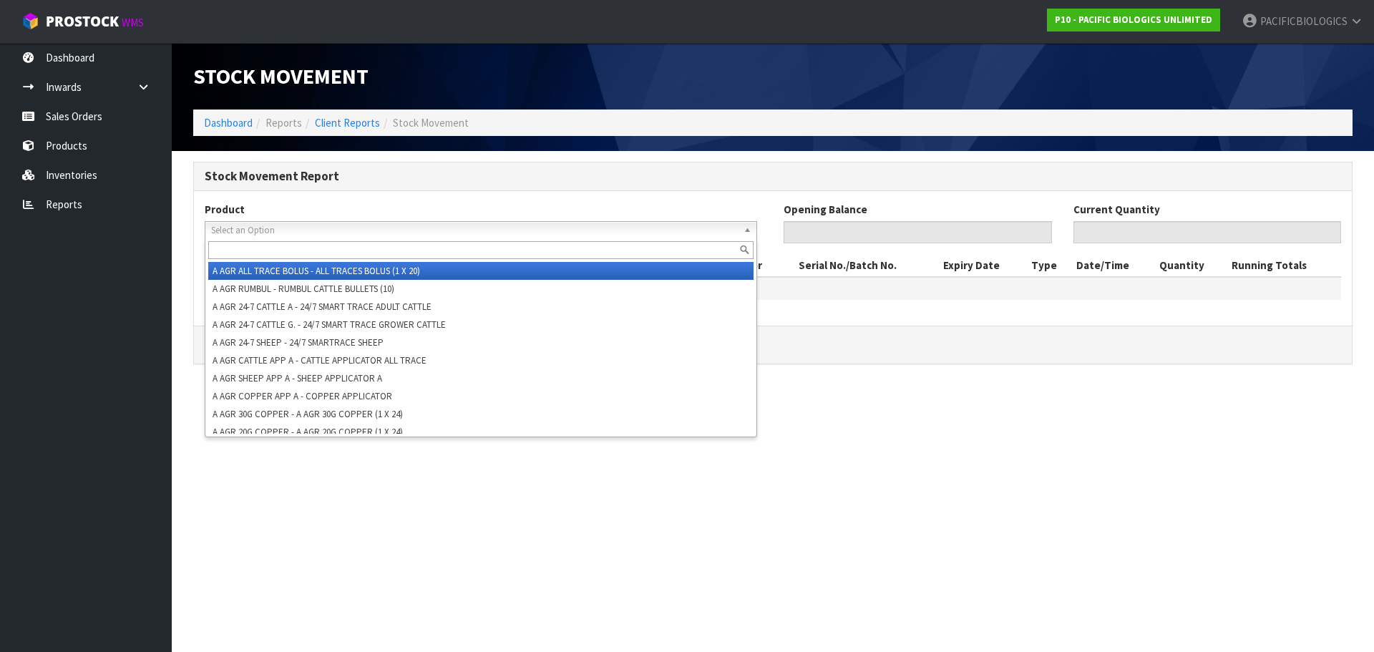
click at [468, 230] on span "Select an Option" at bounding box center [474, 230] width 527 height 17
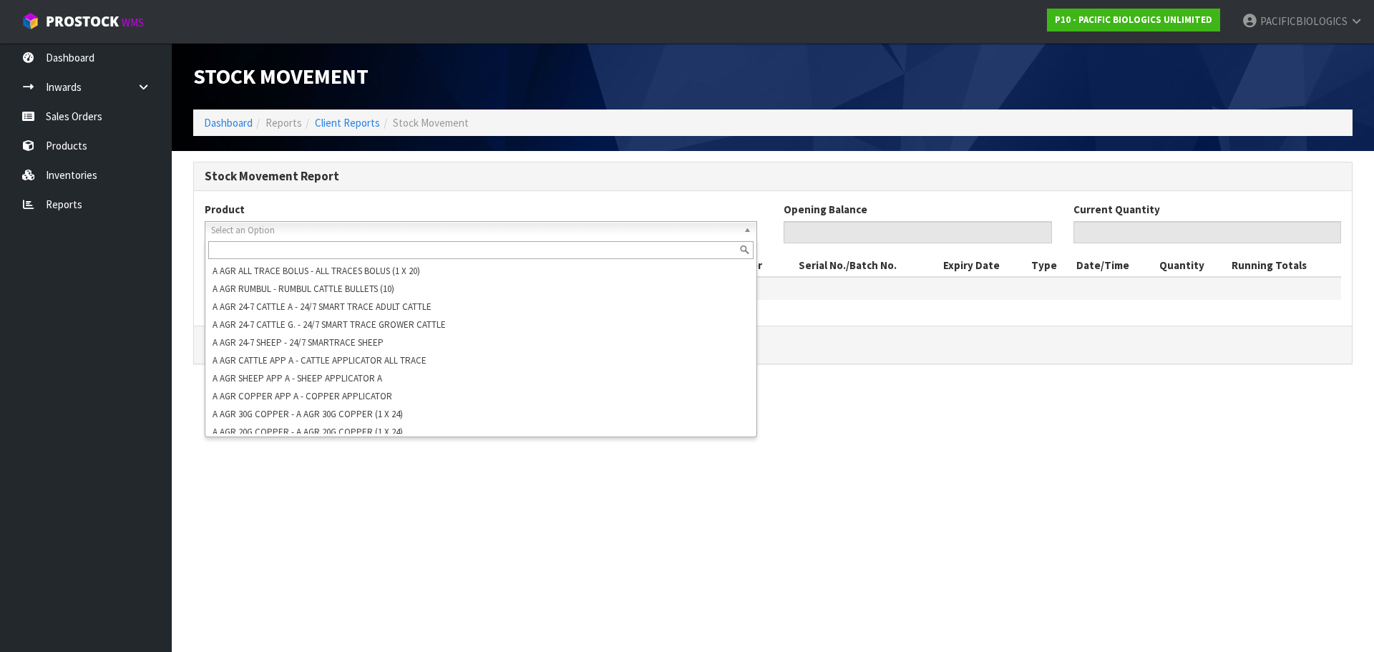
click at [306, 487] on section "Stock Movement Dashboard Reports Client Reports Stock Movement Stock Movement R…" at bounding box center [687, 326] width 1374 height 652
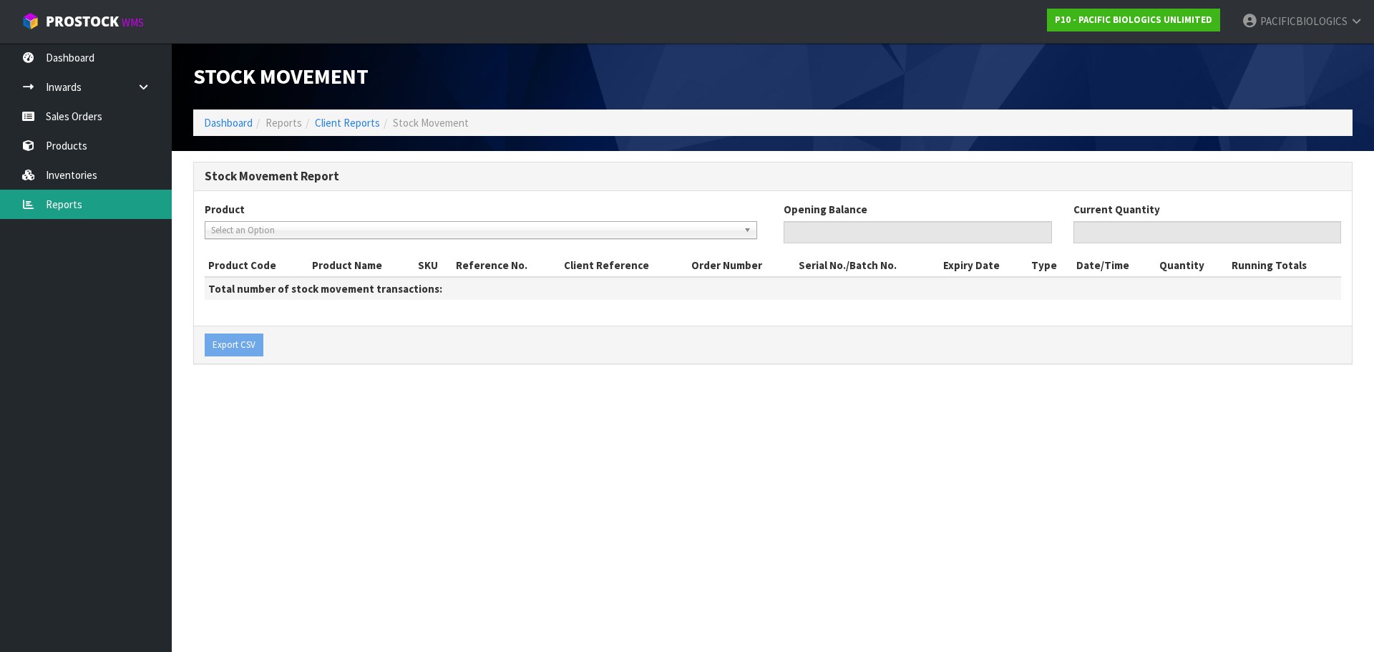
click at [77, 192] on link "Reports" at bounding box center [86, 204] width 172 height 29
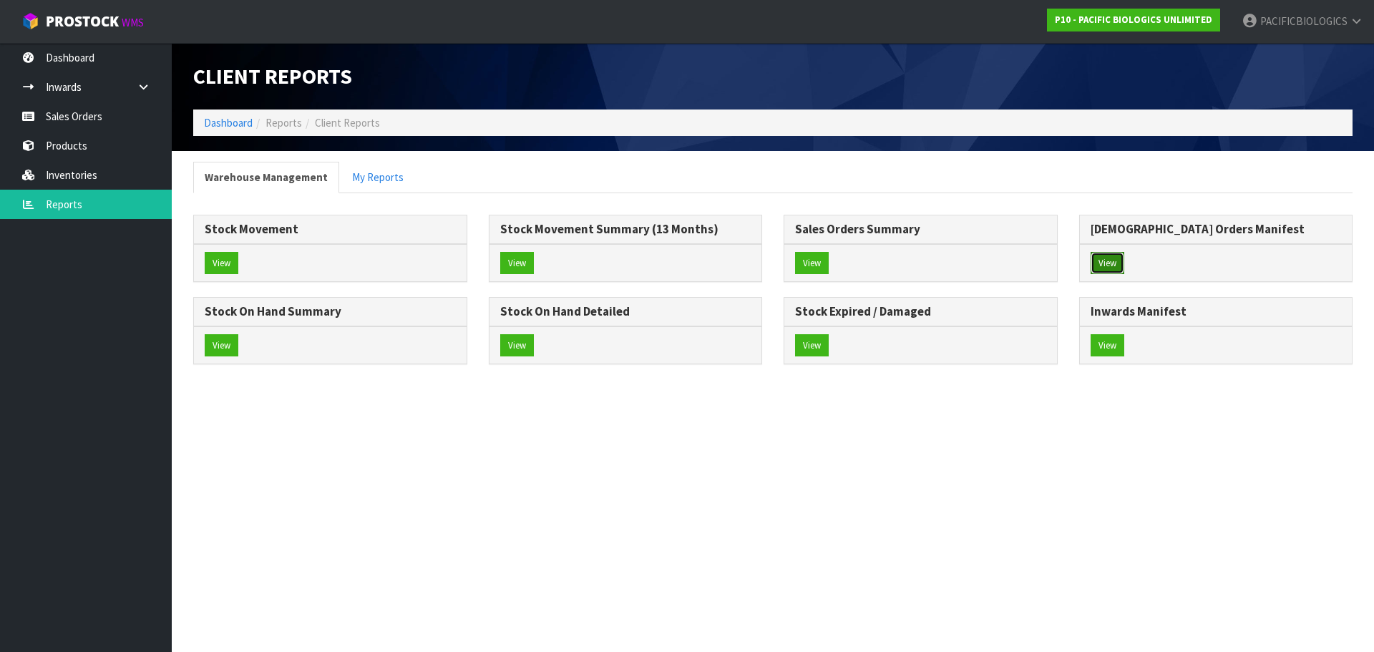
click at [1111, 261] on button "View" at bounding box center [1108, 263] width 34 height 23
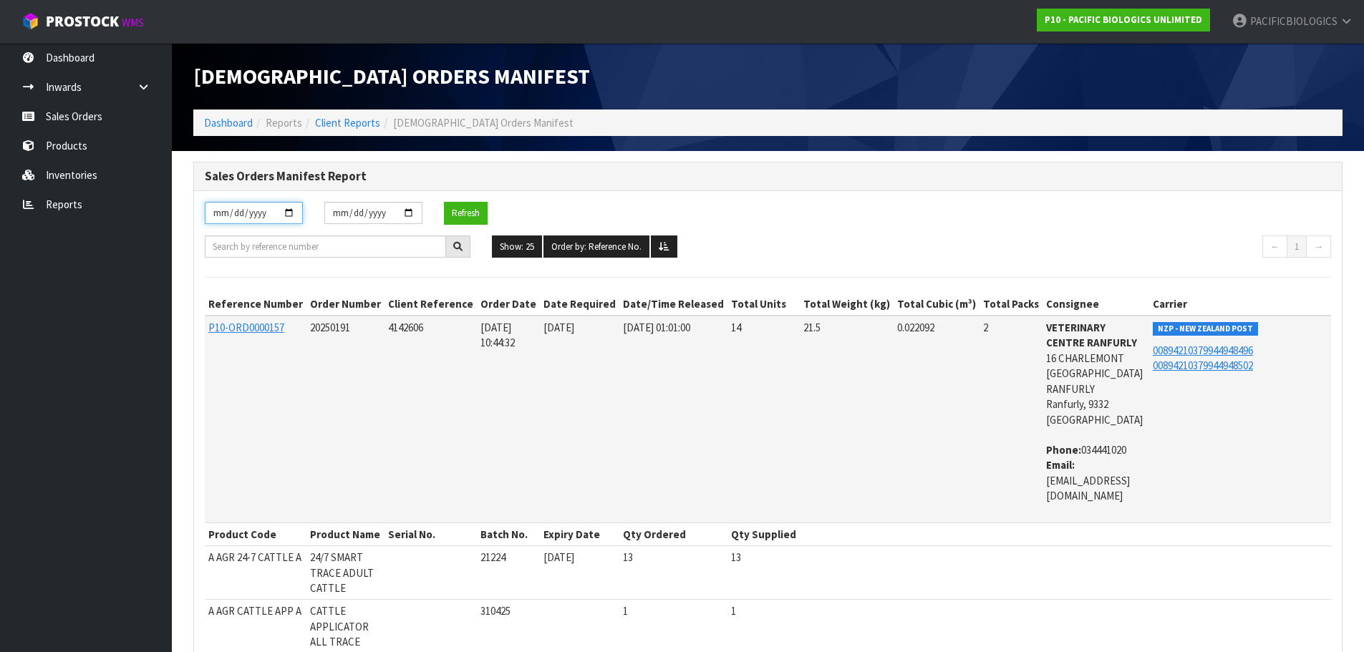
click at [268, 218] on input "[DATE]" at bounding box center [254, 213] width 98 height 22
type input "[DATE]"
click at [474, 214] on button "Refresh" at bounding box center [466, 213] width 44 height 23
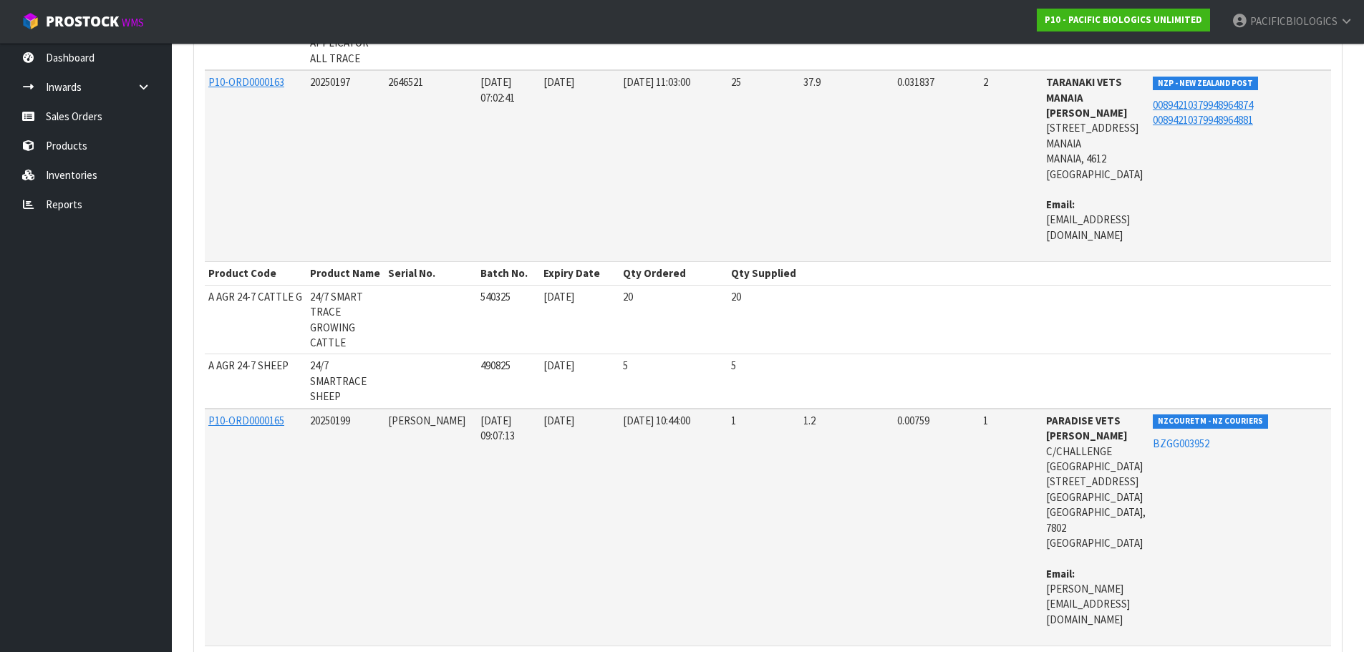
scroll to position [630, 0]
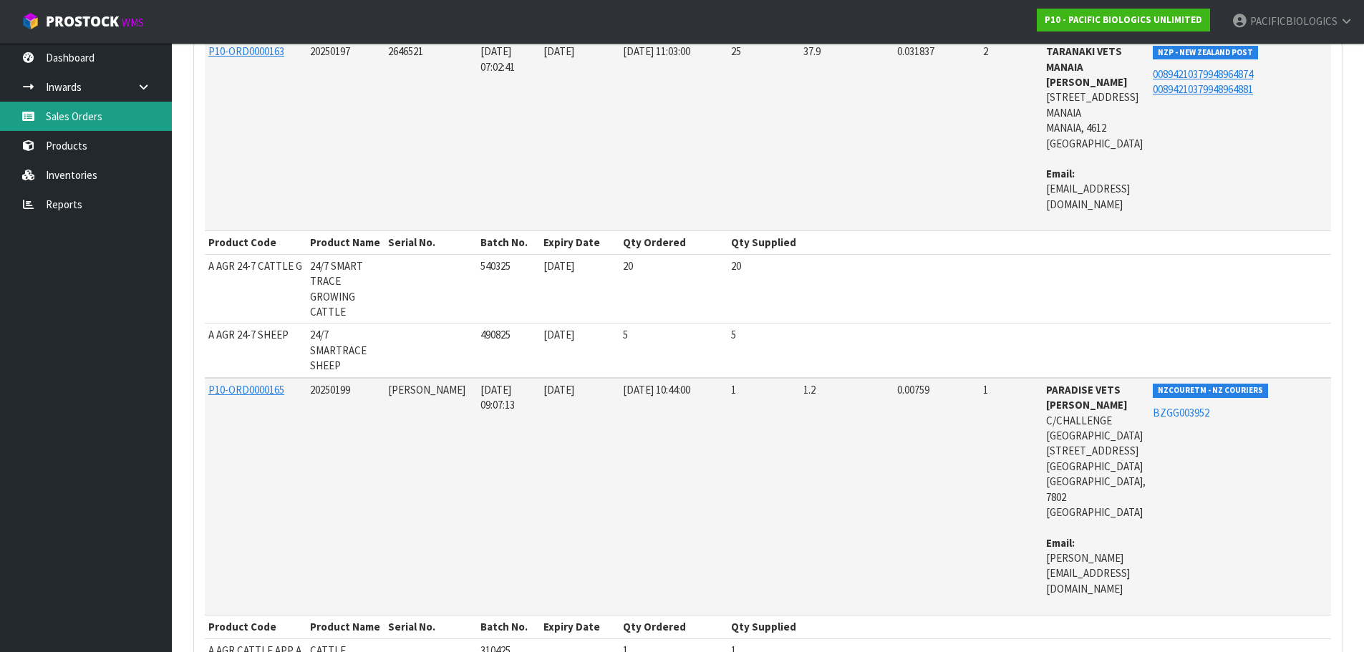
click at [92, 120] on link "Sales Orders" at bounding box center [86, 116] width 172 height 29
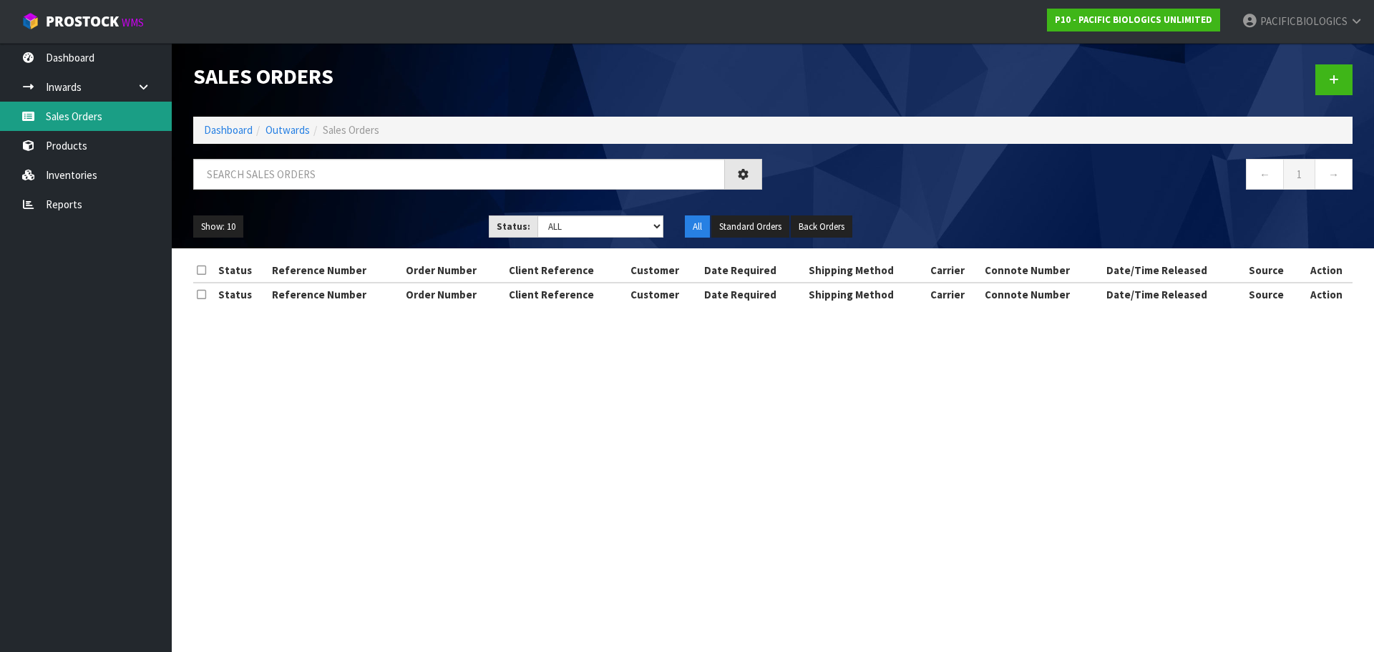
click at [78, 125] on div "Sales Orders Dashboard Outwards Sales Orders ← 1 → Show: 10 5 10 25 50 Status: …" at bounding box center [687, 165] width 1374 height 331
